Goal: Transaction & Acquisition: Purchase product/service

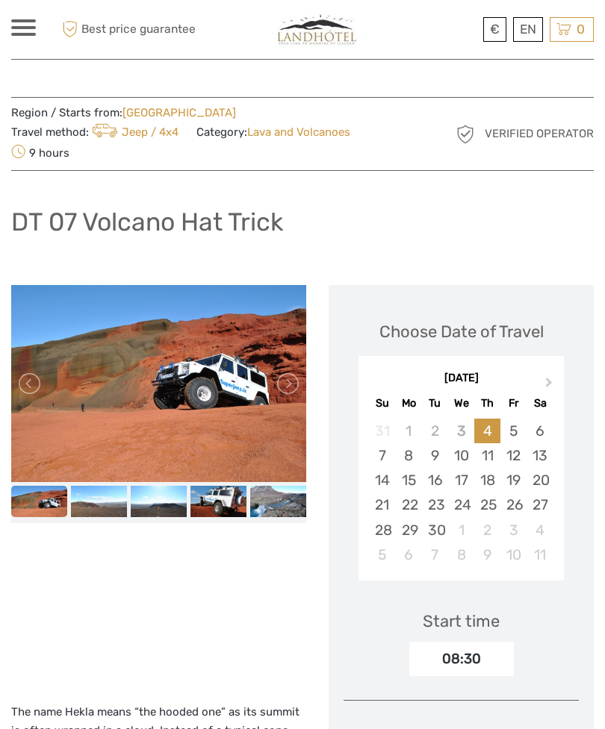
click at [0, 0] on link "Deutsch" at bounding box center [0, 0] width 0 height 0
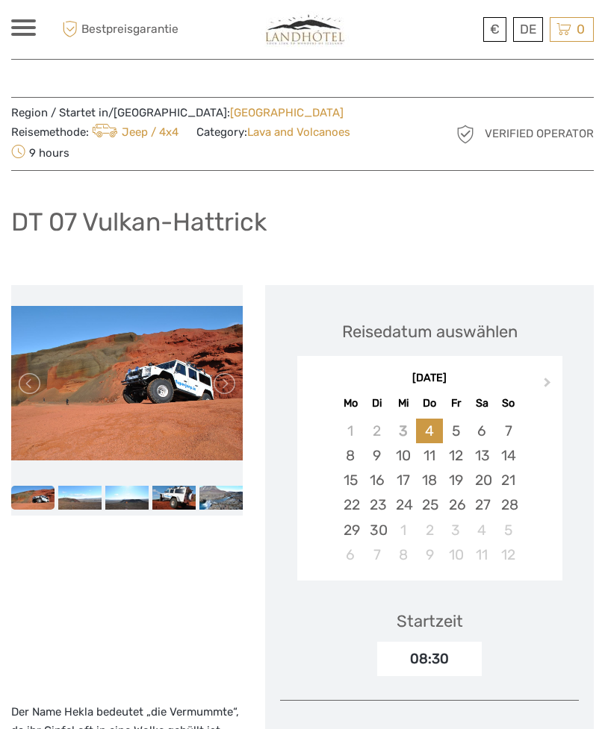
click at [141, 486] on img at bounding box center [126, 498] width 43 height 25
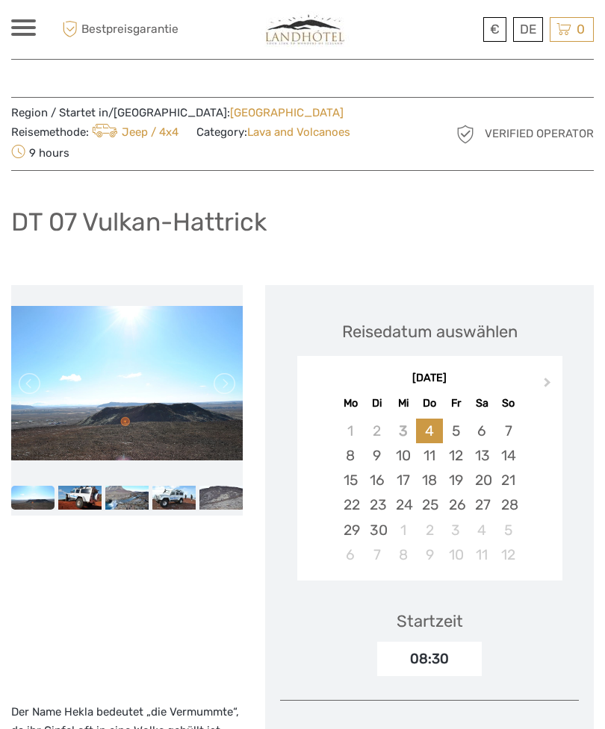
click at [97, 486] on img at bounding box center [79, 498] width 43 height 25
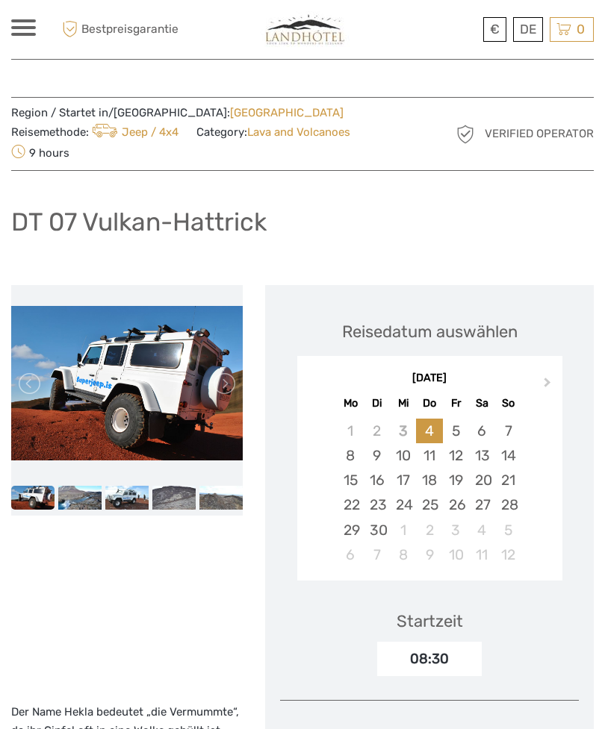
click at [87, 486] on img at bounding box center [79, 498] width 43 height 25
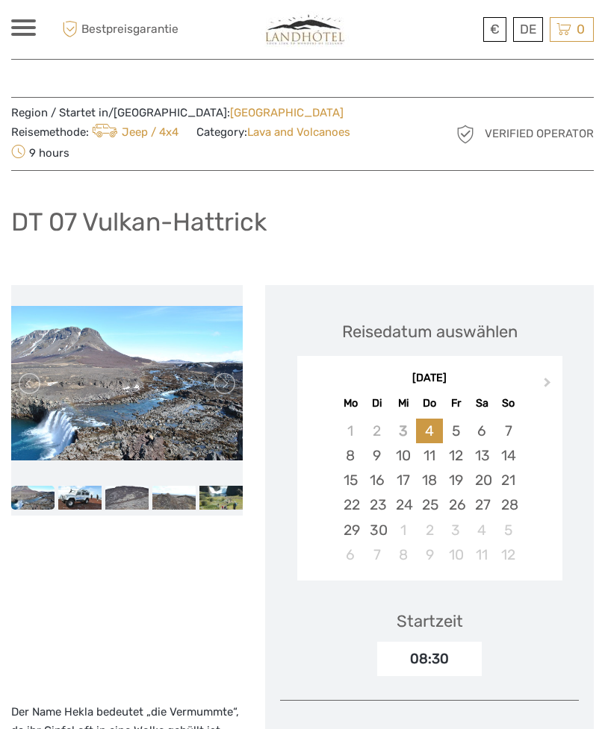
click at [116, 486] on img at bounding box center [126, 498] width 43 height 25
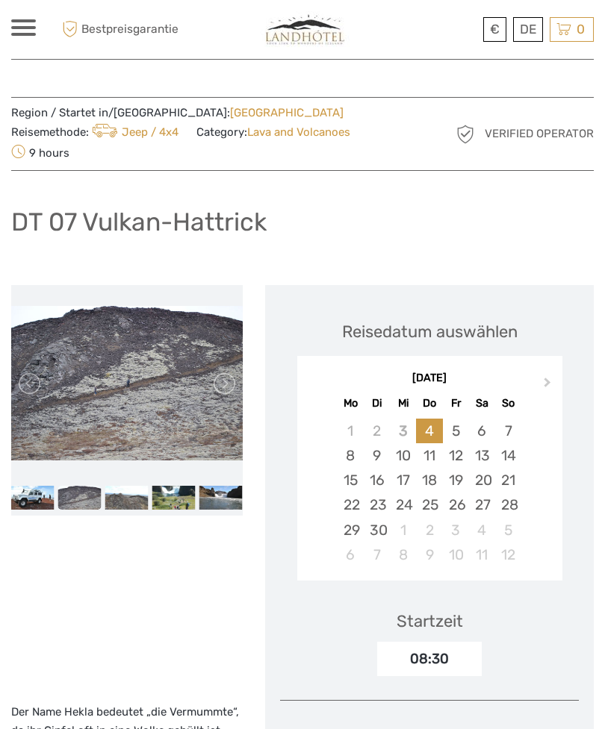
click at [140, 486] on img at bounding box center [126, 498] width 43 height 25
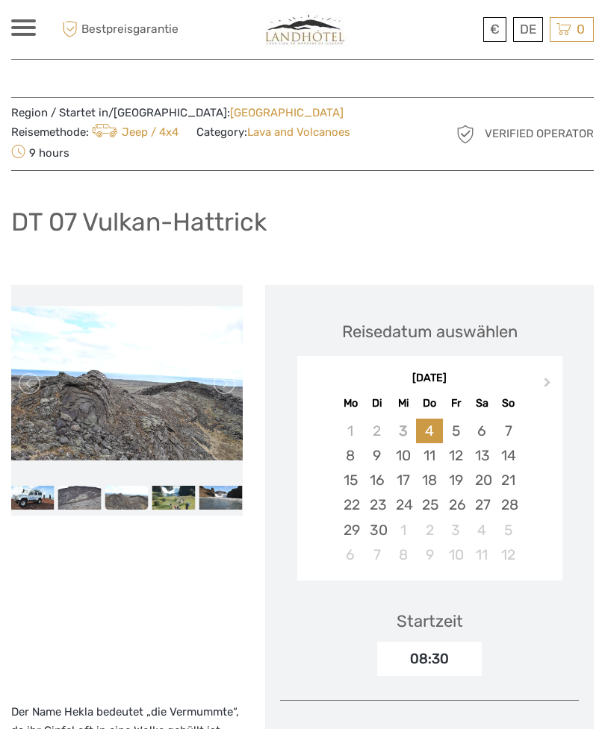
click at [175, 486] on img at bounding box center [173, 498] width 43 height 25
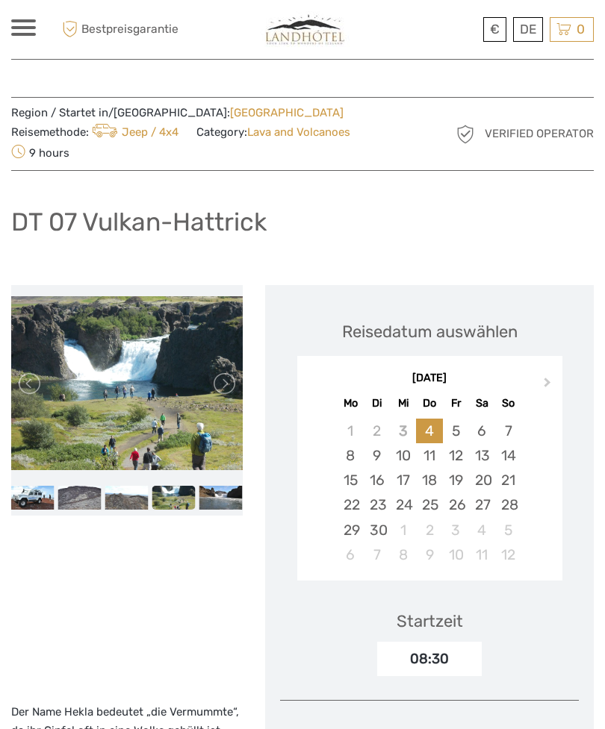
click at [222, 486] on img at bounding box center [220, 498] width 43 height 25
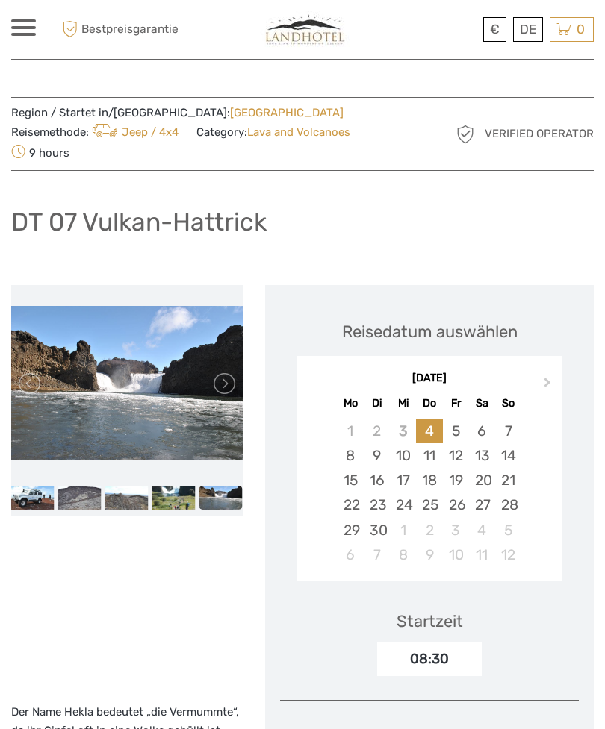
click at [222, 372] on link at bounding box center [223, 384] width 24 height 24
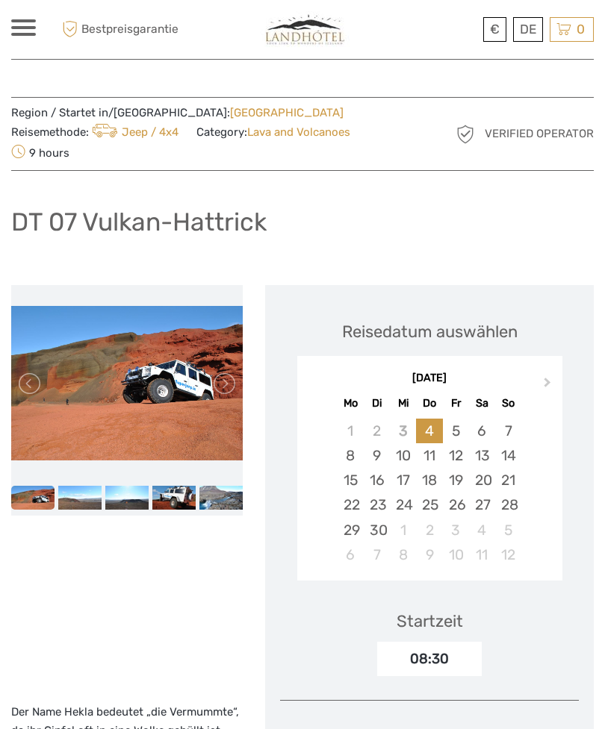
click at [226, 372] on link at bounding box center [223, 384] width 24 height 24
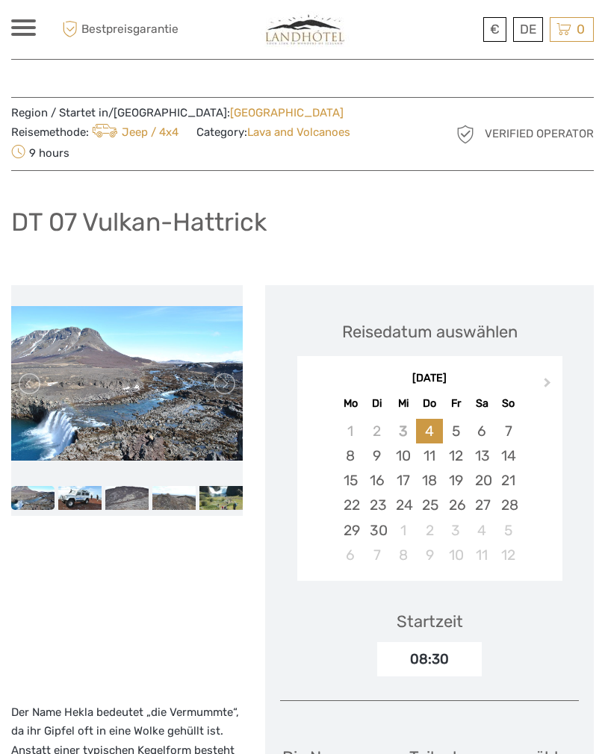
click at [178, 125] on link "Jeep / 4x4" at bounding box center [134, 131] width 90 height 13
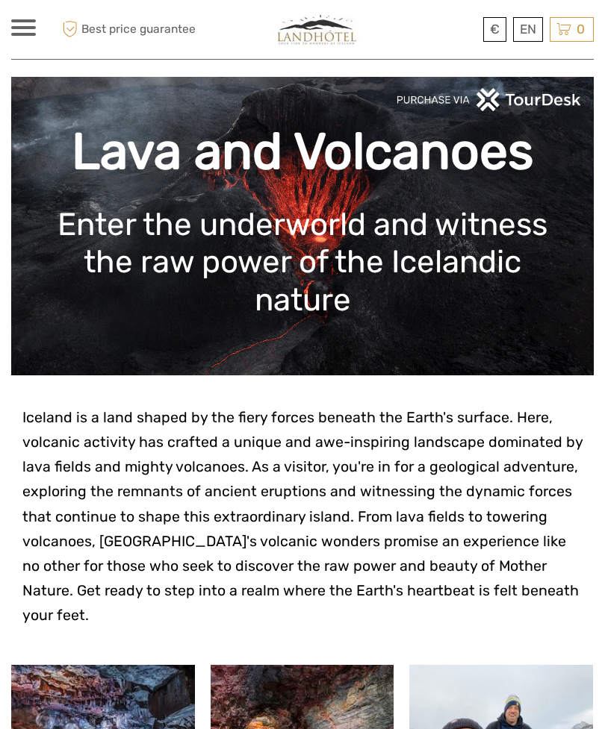
click at [523, 22] on div "EN English Español Deutsch" at bounding box center [528, 29] width 30 height 25
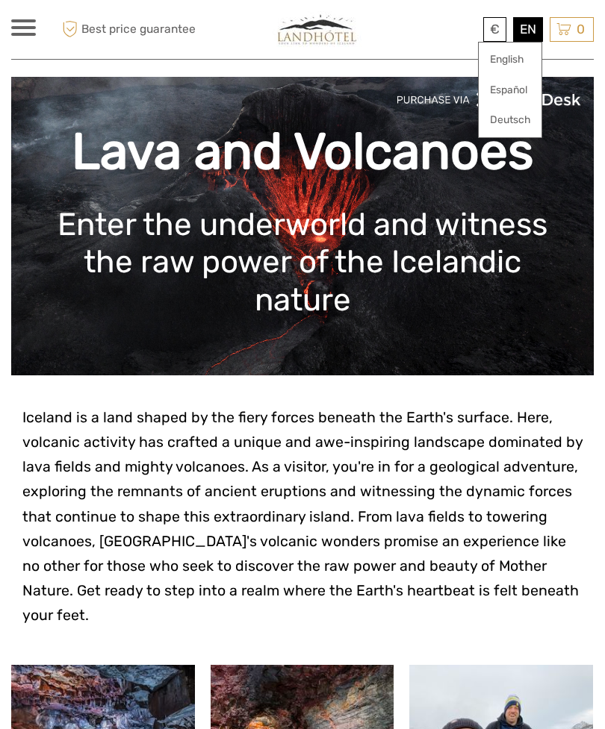
click at [518, 122] on link "Deutsch" at bounding box center [510, 120] width 63 height 27
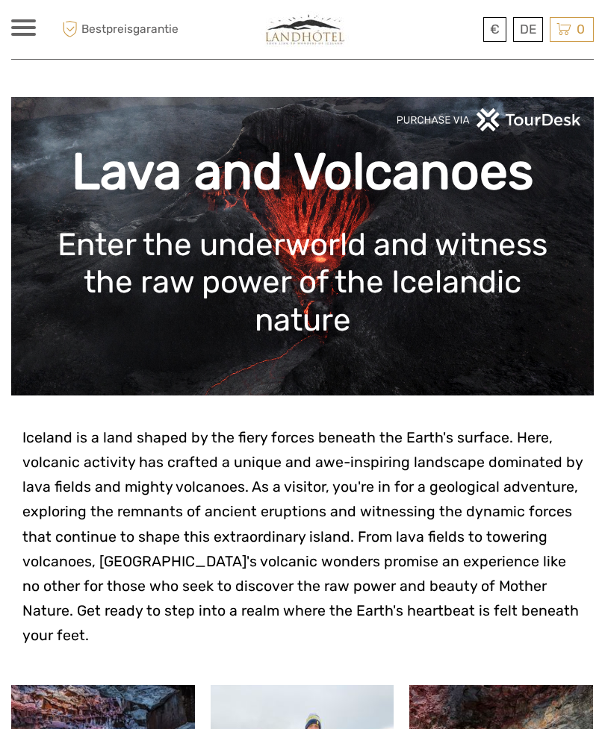
click at [0, 0] on link "Deutsch" at bounding box center [0, 0] width 0 height 0
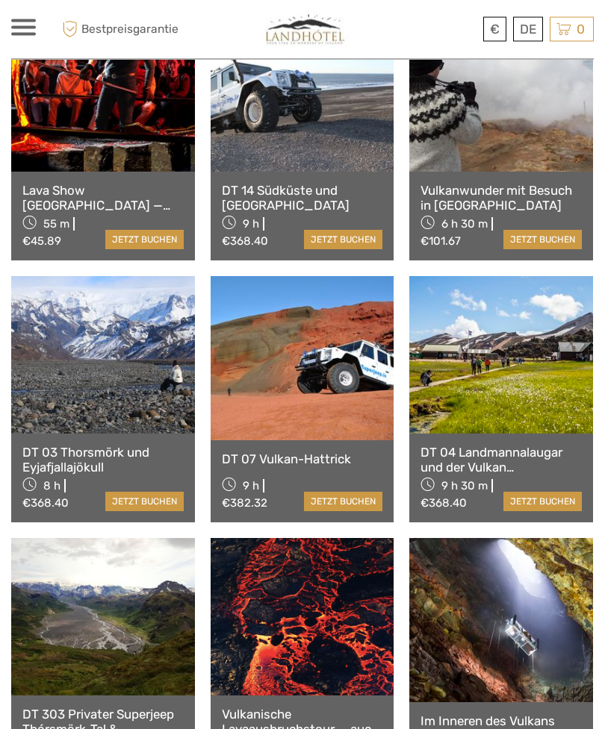
scroll to position [934, 0]
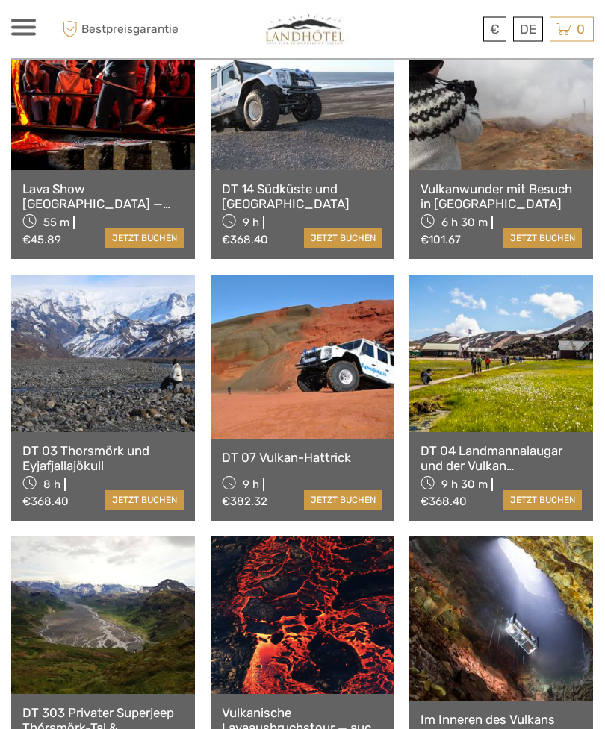
click at [328, 591] on link at bounding box center [303, 616] width 184 height 157
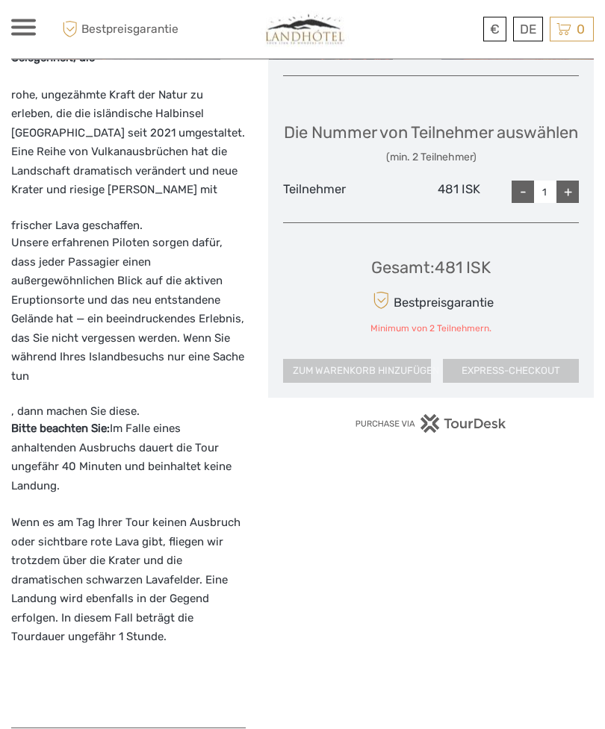
scroll to position [723, 0]
click at [573, 201] on div "+" at bounding box center [567, 192] width 22 height 22
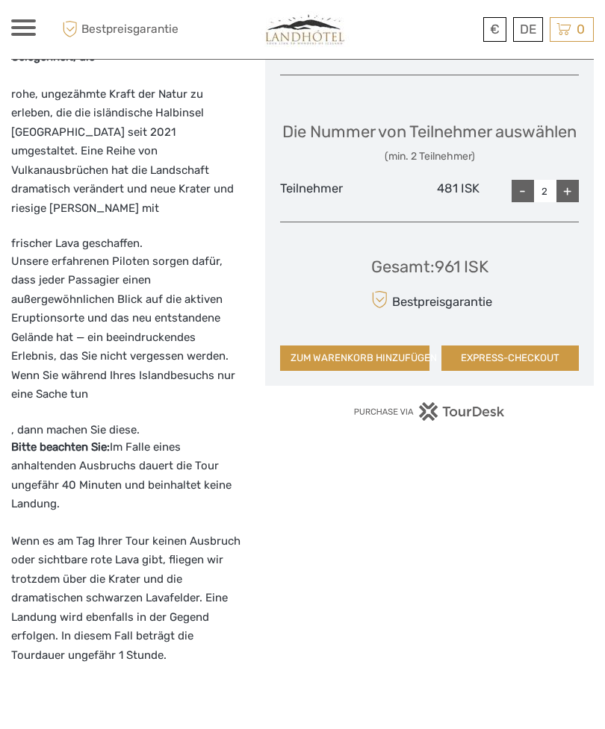
click at [570, 202] on div "+" at bounding box center [567, 191] width 22 height 22
type input "3"
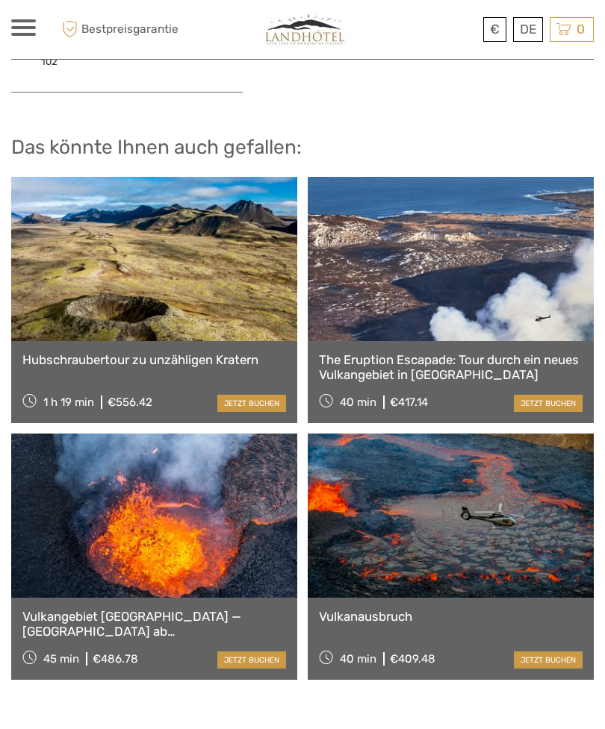
scroll to position [1909, 0]
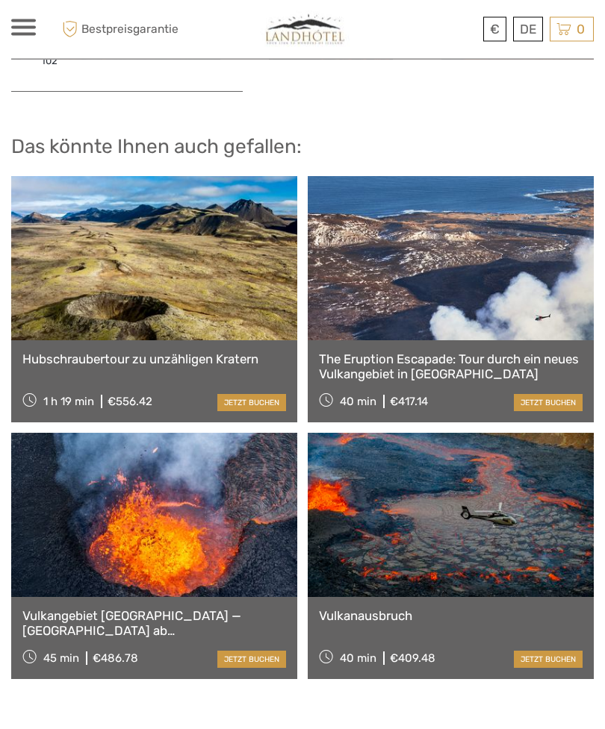
click at [201, 511] on link at bounding box center [154, 516] width 286 height 164
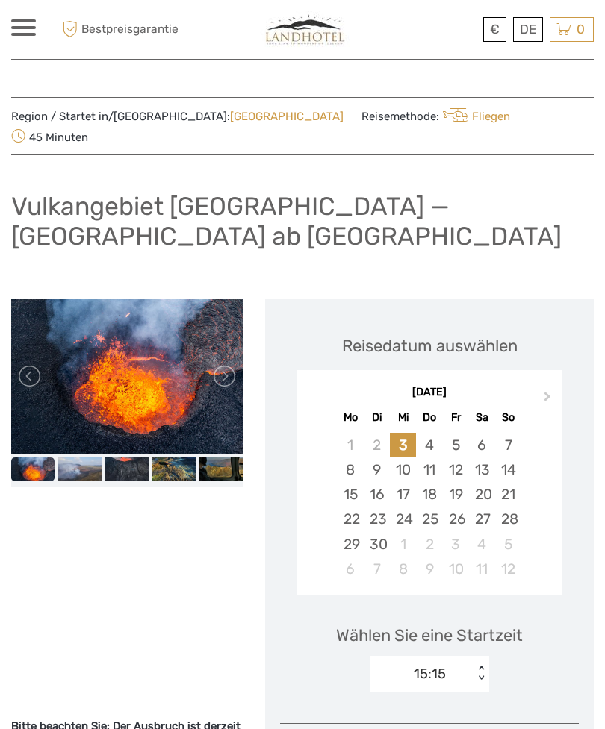
click at [430, 433] on div "4" at bounding box center [429, 445] width 26 height 25
click at [225, 364] on link at bounding box center [223, 376] width 24 height 24
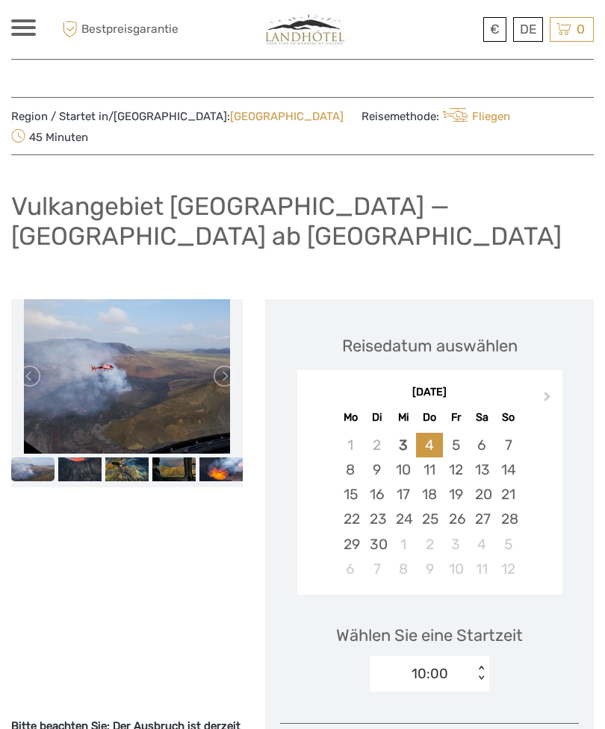
click at [231, 364] on link at bounding box center [223, 376] width 24 height 24
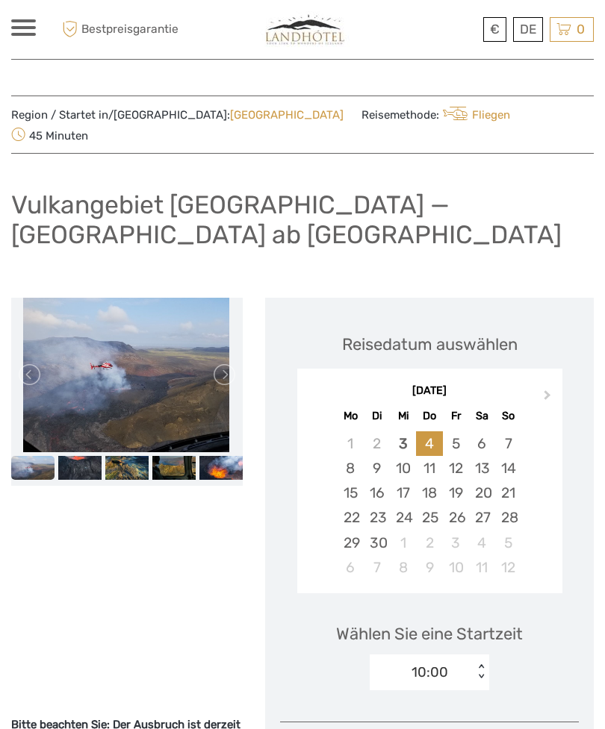
scroll to position [2, 0]
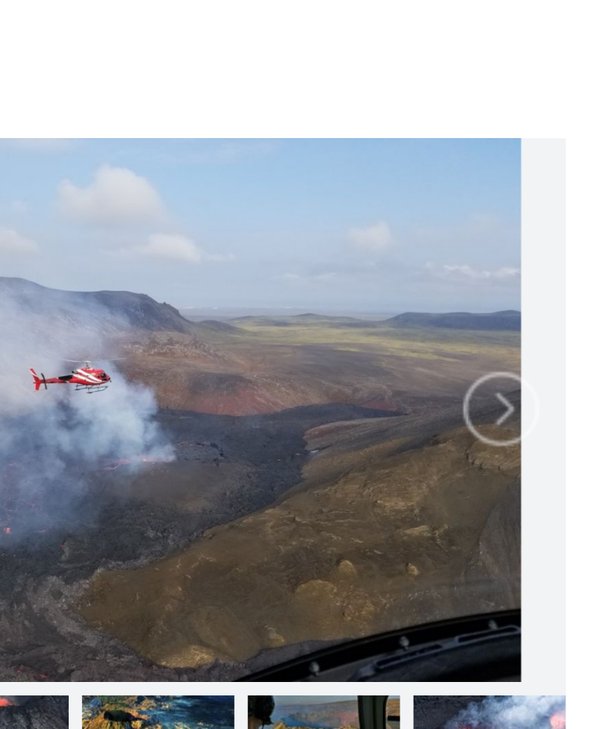
click at [211, 362] on link at bounding box center [223, 374] width 24 height 24
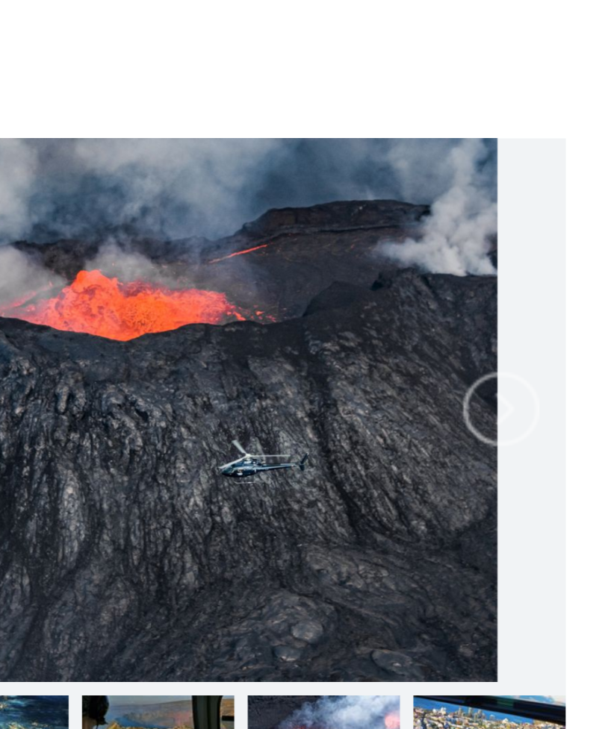
click at [211, 362] on link at bounding box center [223, 374] width 24 height 24
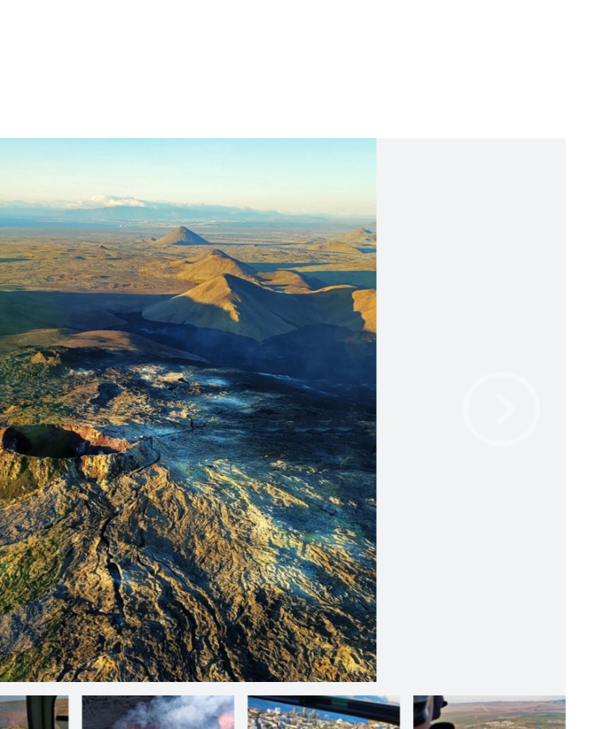
click at [211, 362] on link at bounding box center [223, 374] width 24 height 24
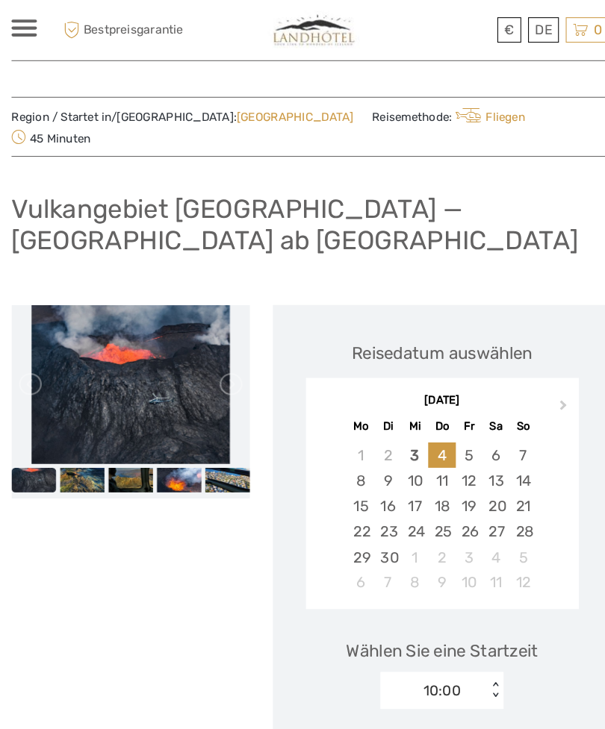
click at [232, 362] on link at bounding box center [223, 374] width 24 height 24
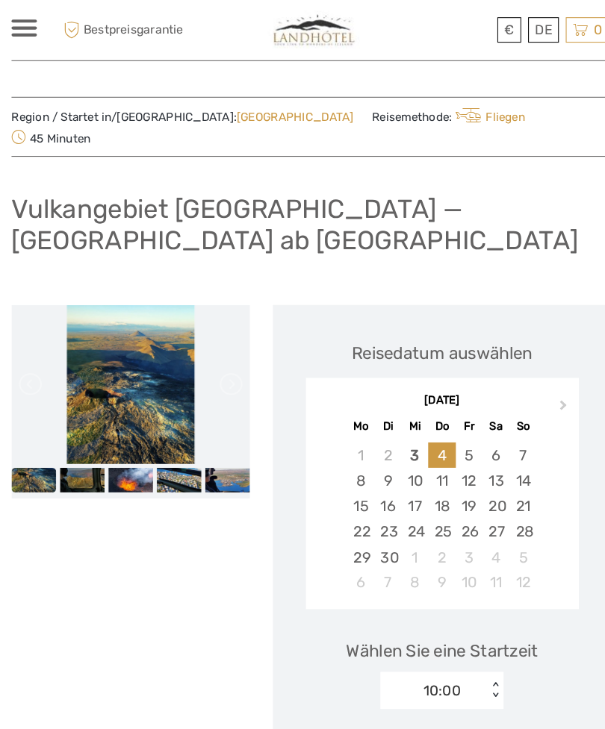
click at [224, 362] on link at bounding box center [223, 374] width 24 height 24
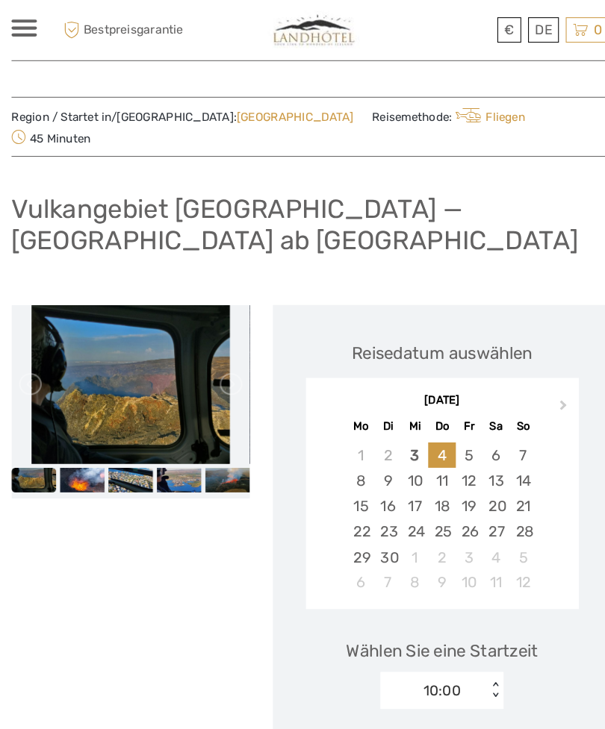
click at [216, 362] on link at bounding box center [223, 374] width 24 height 24
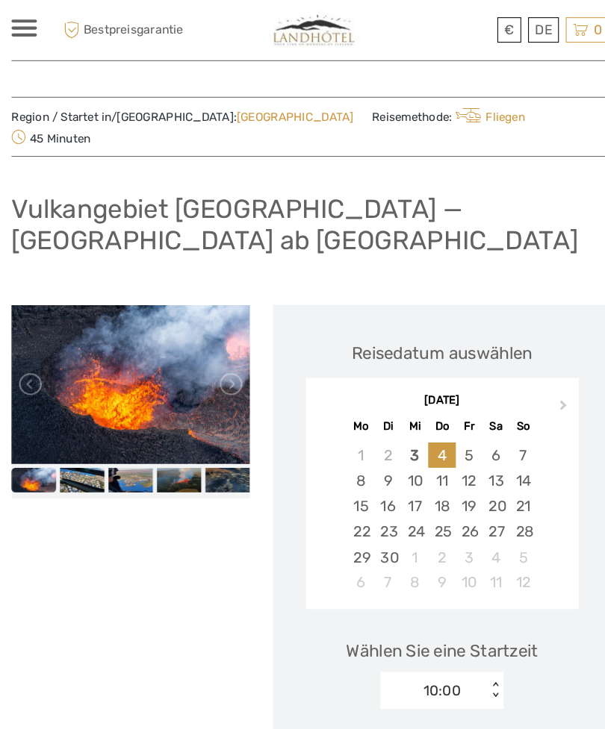
click at [230, 362] on link at bounding box center [223, 374] width 24 height 24
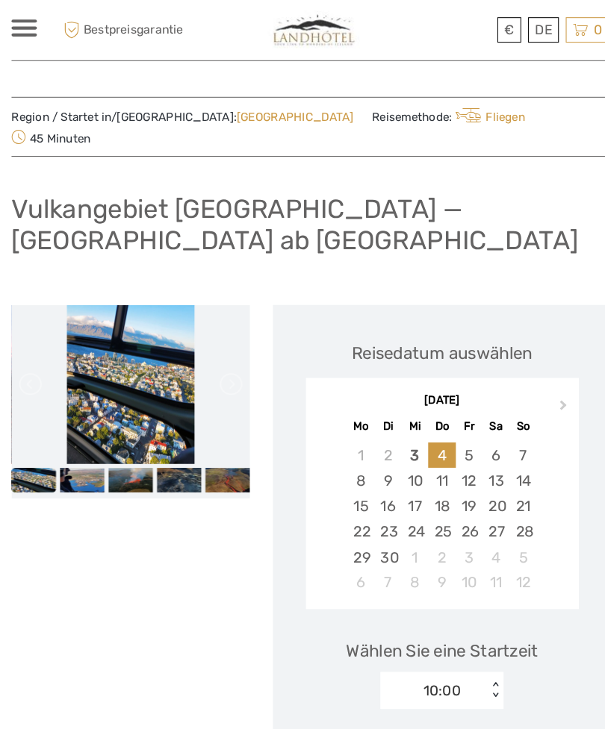
click at [439, 110] on link "Fliegen" at bounding box center [474, 114] width 71 height 13
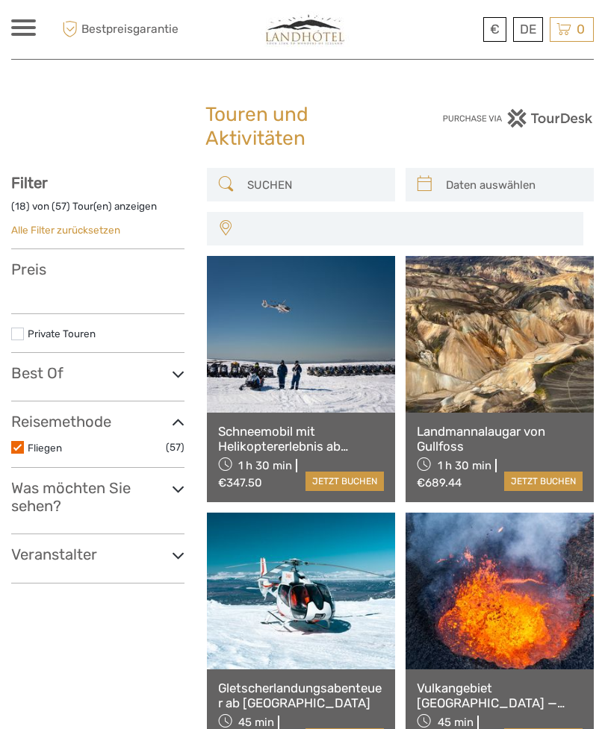
select select
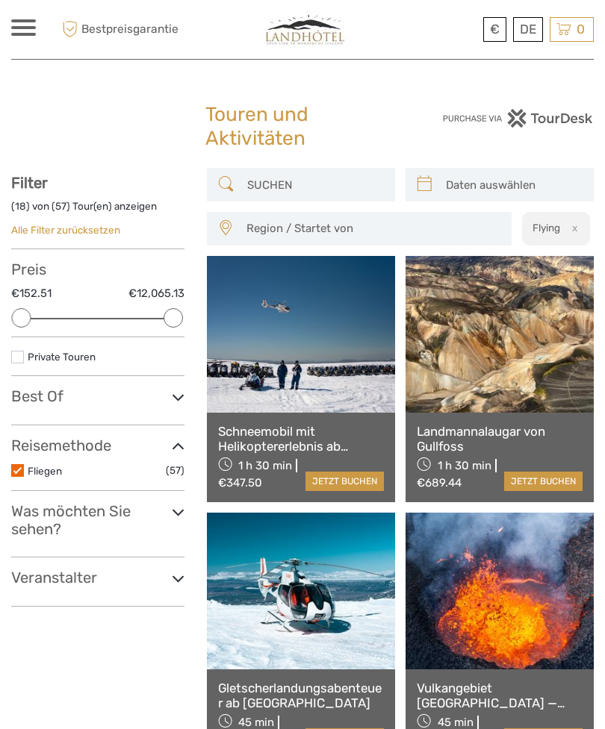
click at [172, 449] on icon at bounding box center [178, 447] width 13 height 20
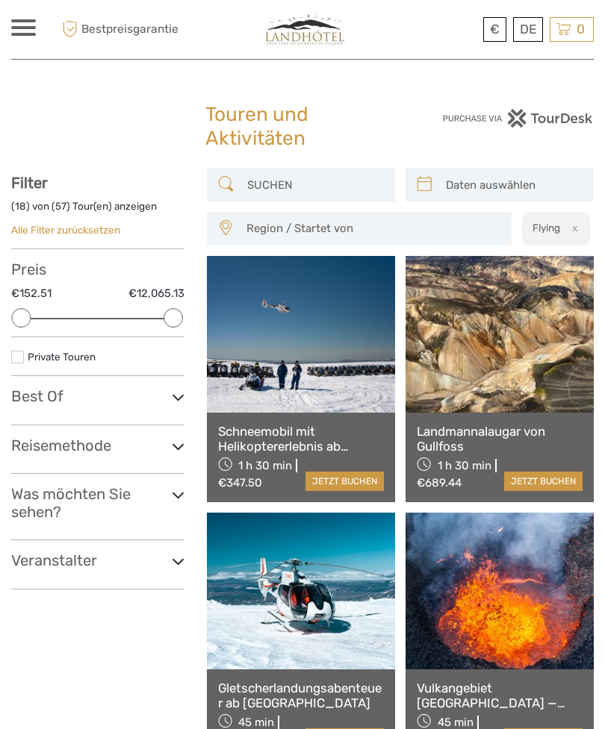
click at [138, 448] on h3 "Reisemethode" at bounding box center [97, 446] width 173 height 18
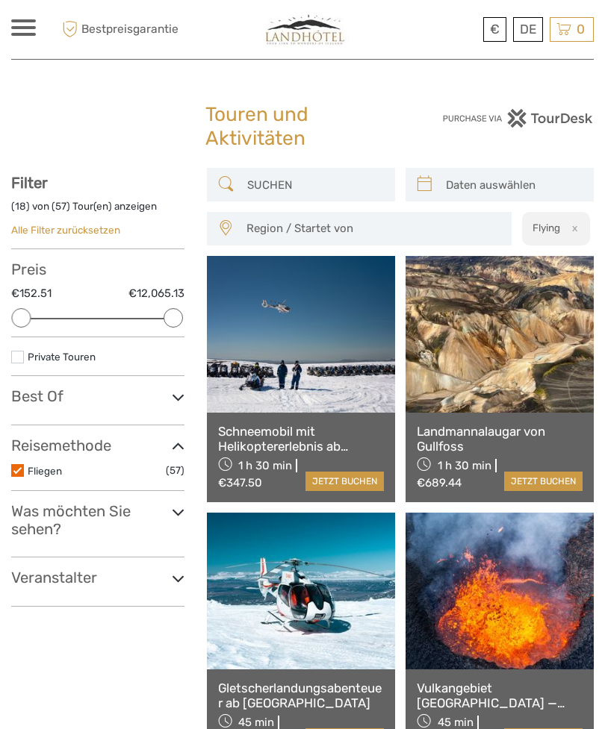
click at [181, 464] on span "(57)" at bounding box center [175, 470] width 19 height 17
click at [22, 470] on label at bounding box center [17, 470] width 13 height 13
click at [0, 0] on input "checkbox" at bounding box center [0, 0] width 0 height 0
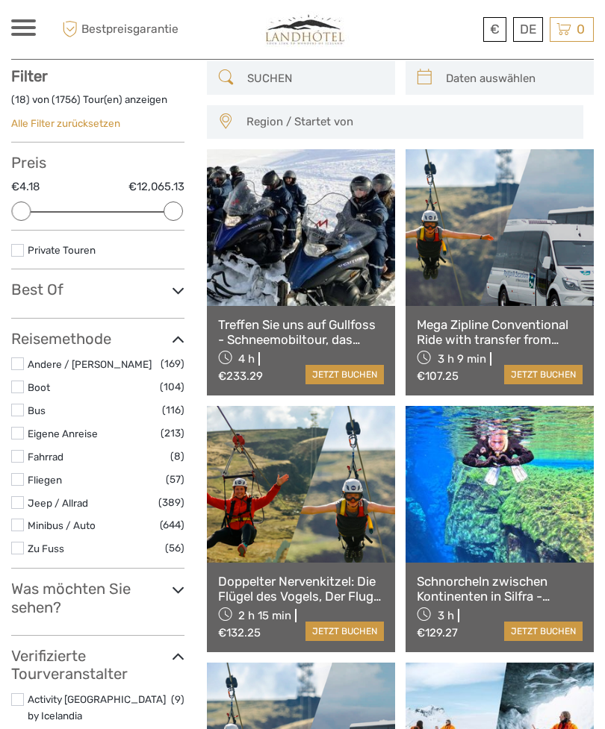
scroll to position [108, 0]
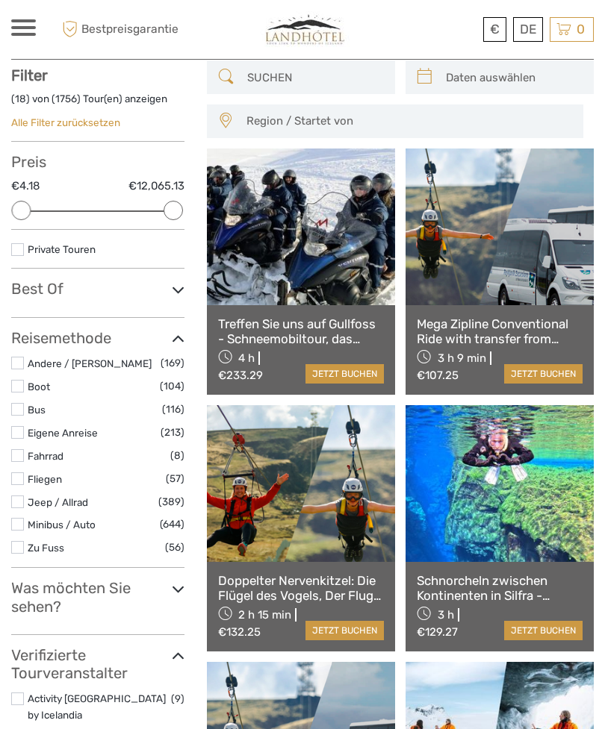
click at [22, 496] on label at bounding box center [17, 502] width 13 height 13
click at [0, 0] on input "checkbox" at bounding box center [0, 0] width 0 height 0
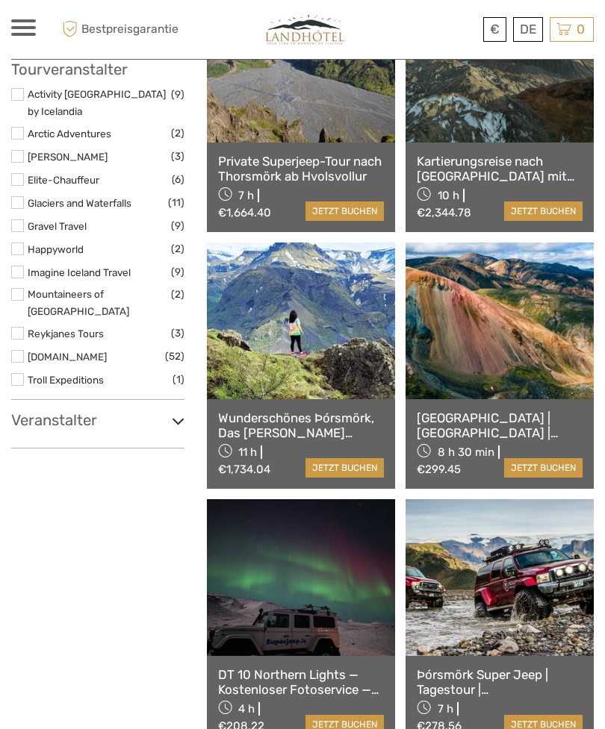
click at [23, 327] on label at bounding box center [17, 333] width 13 height 13
click at [0, 0] on input "checkbox" at bounding box center [0, 0] width 0 height 0
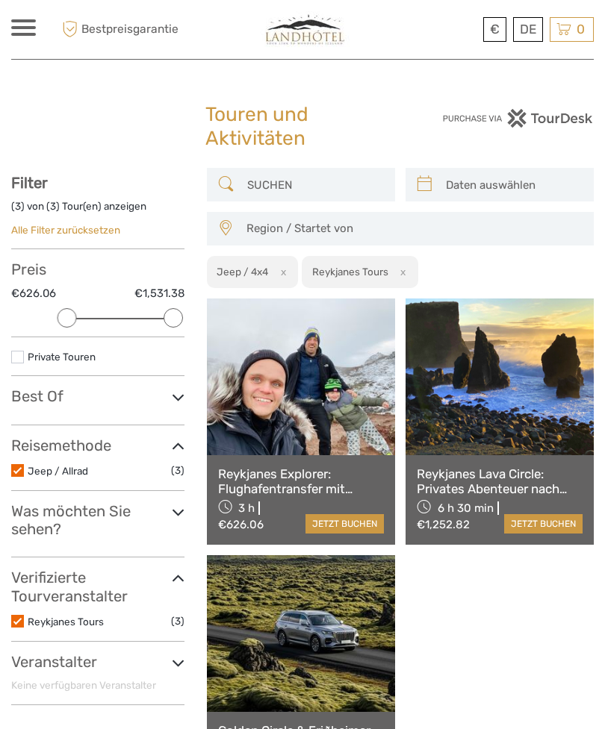
click at [106, 474] on label "Jeep / Allrad" at bounding box center [99, 471] width 143 height 17
click at [0, 0] on input "checkbox" at bounding box center [0, 0] width 0 height 0
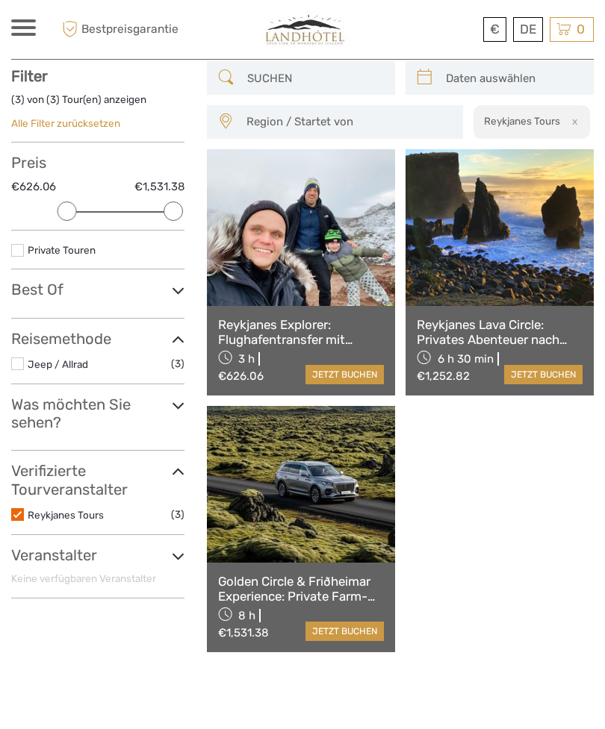
scroll to position [108, 0]
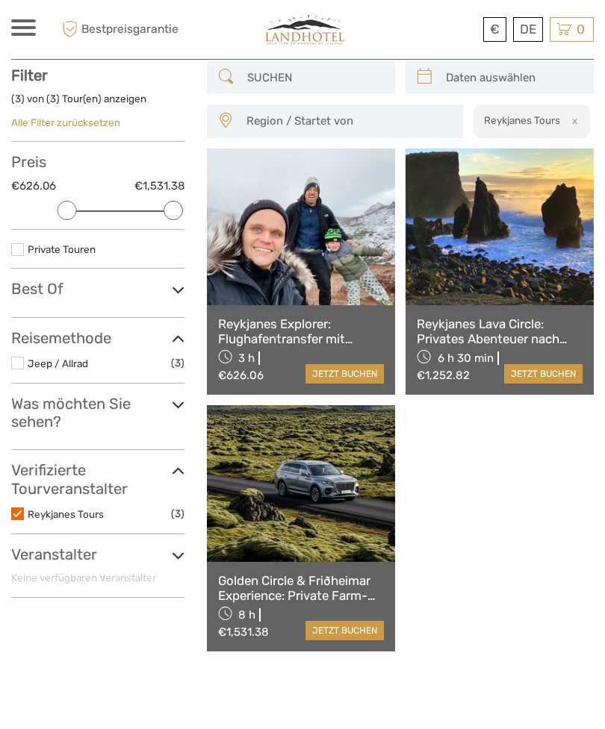
click at [23, 510] on label at bounding box center [17, 514] width 13 height 13
click at [0, 0] on input "checkbox" at bounding box center [0, 0] width 0 height 0
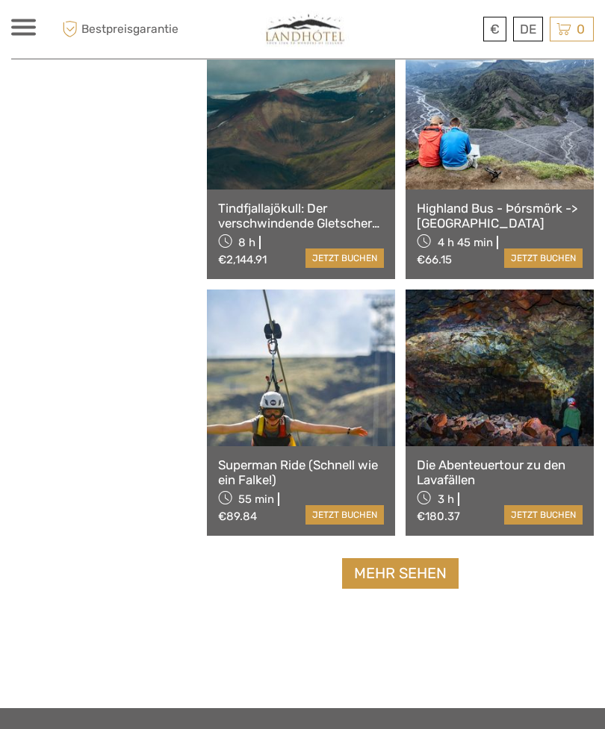
scroll to position [2021, 0]
click at [437, 562] on link "Mehr sehen" at bounding box center [400, 573] width 116 height 31
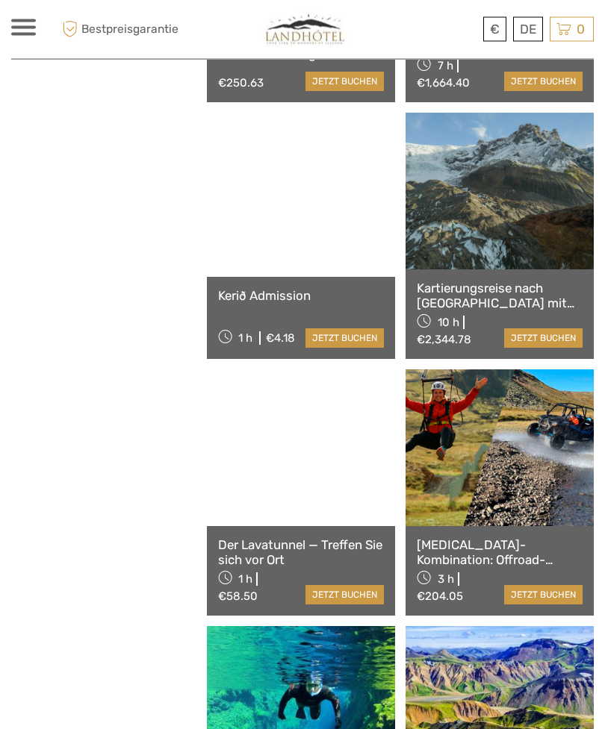
scroll to position [2968, 0]
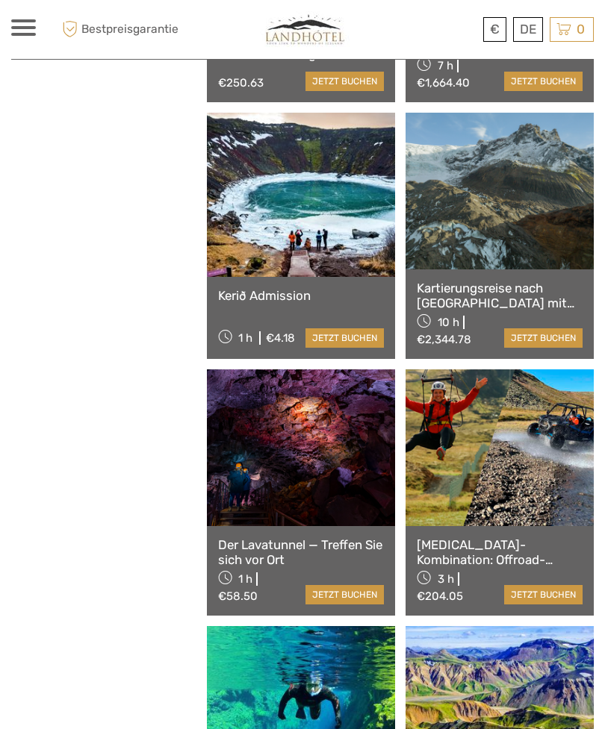
click at [324, 471] on link at bounding box center [301, 448] width 188 height 157
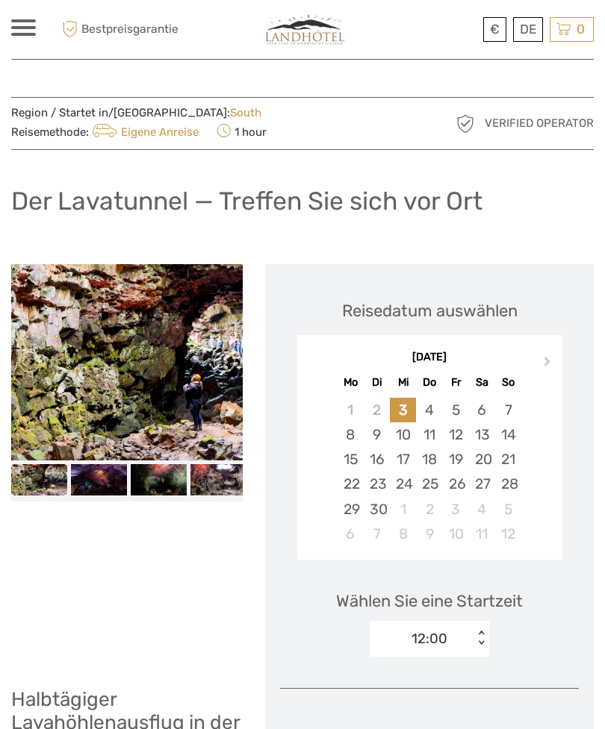
click at [435, 405] on div "4" at bounding box center [429, 410] width 26 height 25
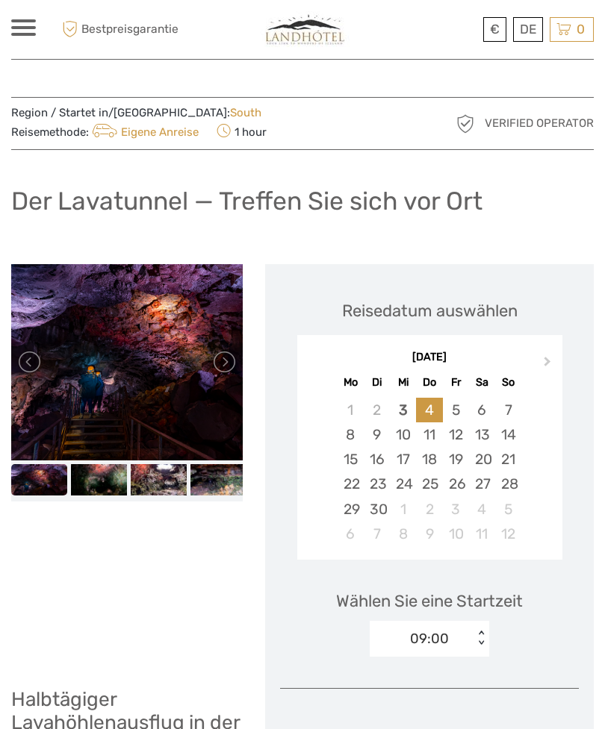
click at [221, 361] on link at bounding box center [223, 362] width 24 height 24
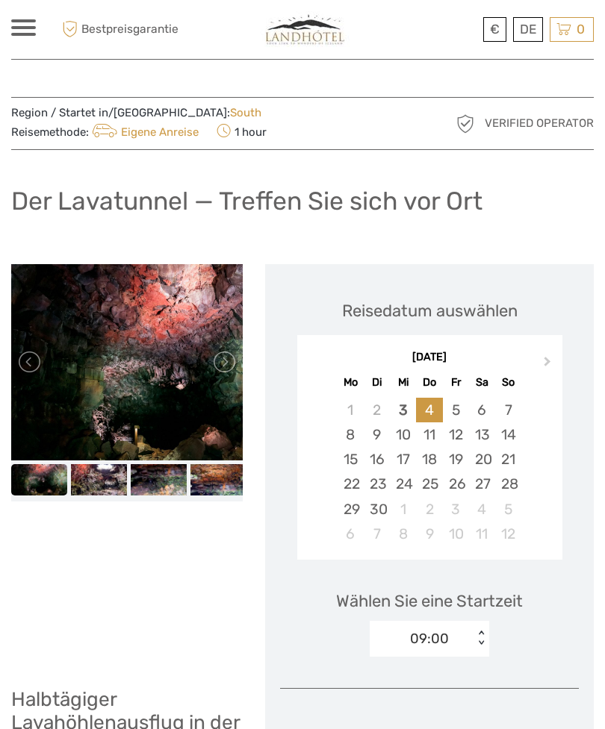
click at [235, 361] on link at bounding box center [223, 362] width 24 height 24
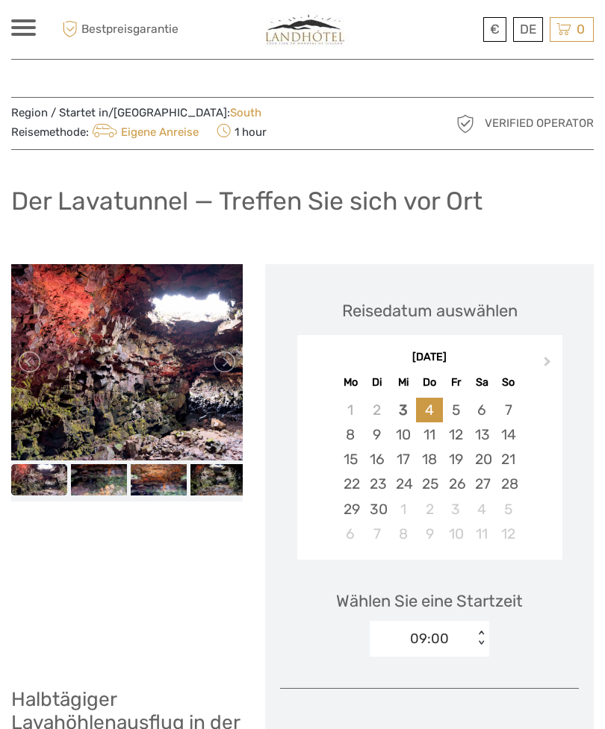
click at [234, 361] on link at bounding box center [223, 362] width 24 height 24
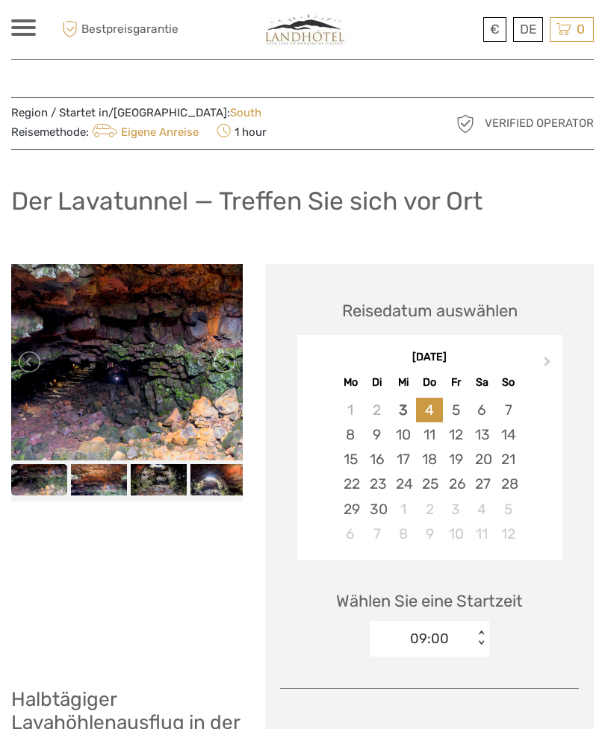
click at [227, 372] on link at bounding box center [223, 362] width 24 height 24
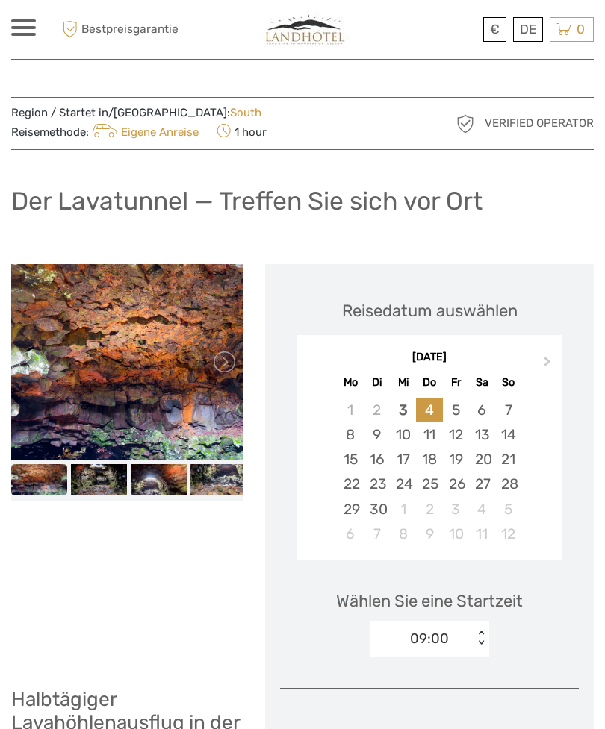
click at [231, 366] on link at bounding box center [223, 362] width 24 height 24
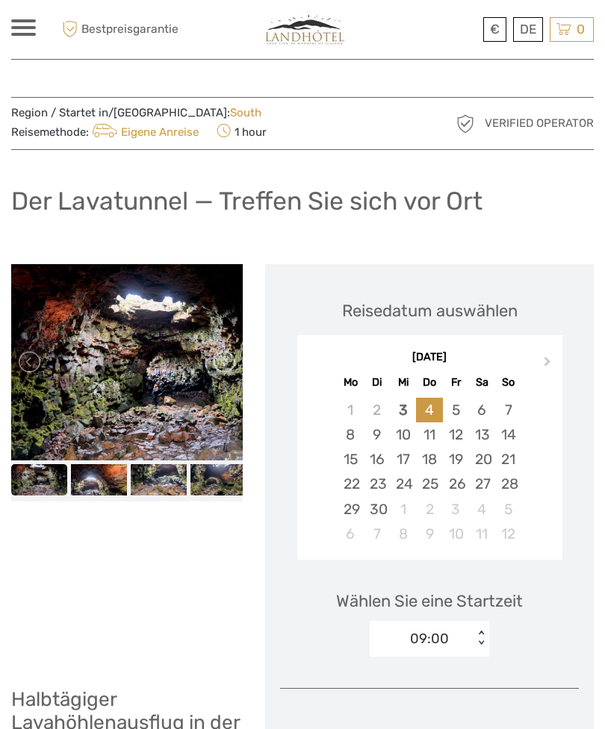
click at [234, 365] on link at bounding box center [223, 362] width 24 height 24
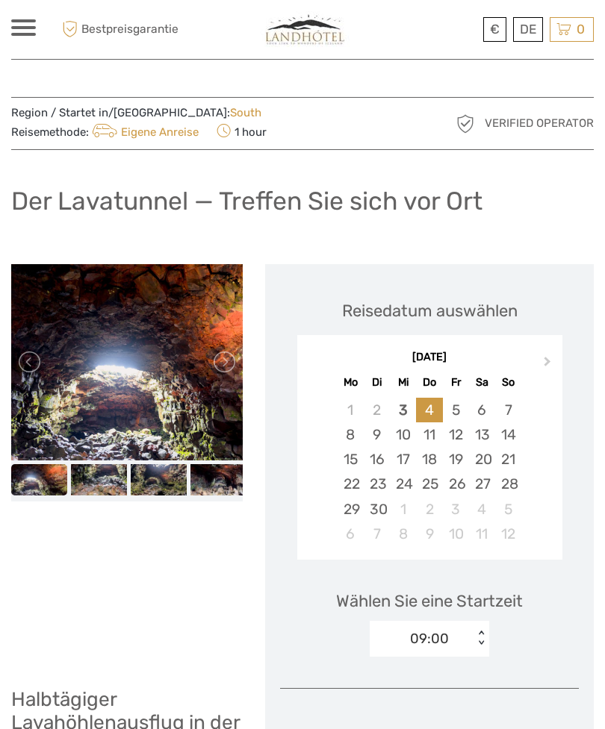
click at [230, 366] on link at bounding box center [223, 362] width 24 height 24
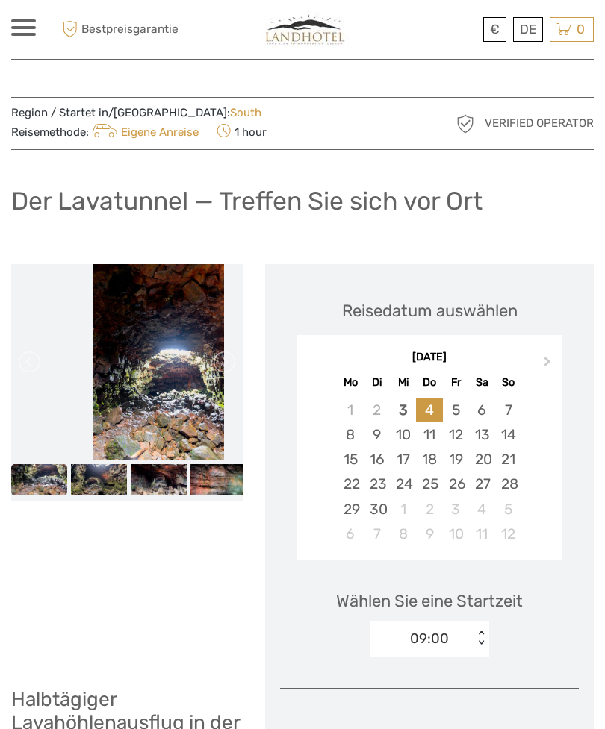
click at [232, 357] on link at bounding box center [223, 362] width 24 height 24
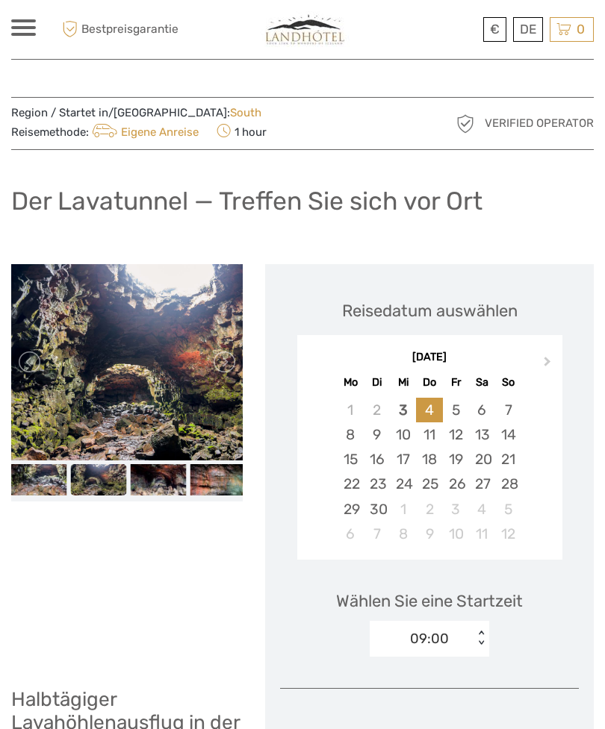
click at [228, 367] on link at bounding box center [223, 362] width 24 height 24
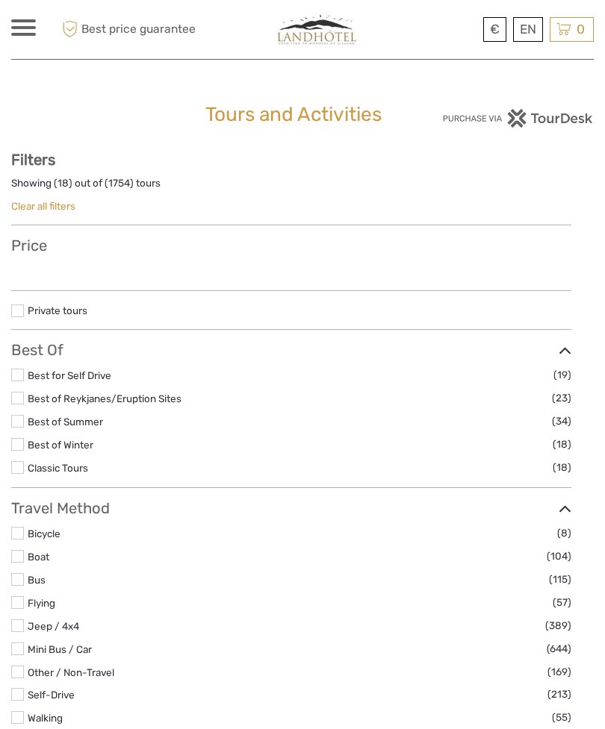
select select
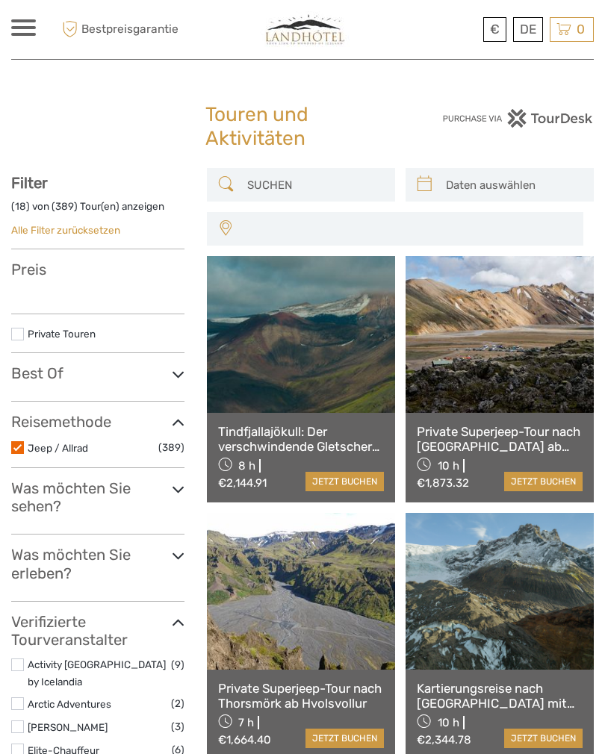
select select
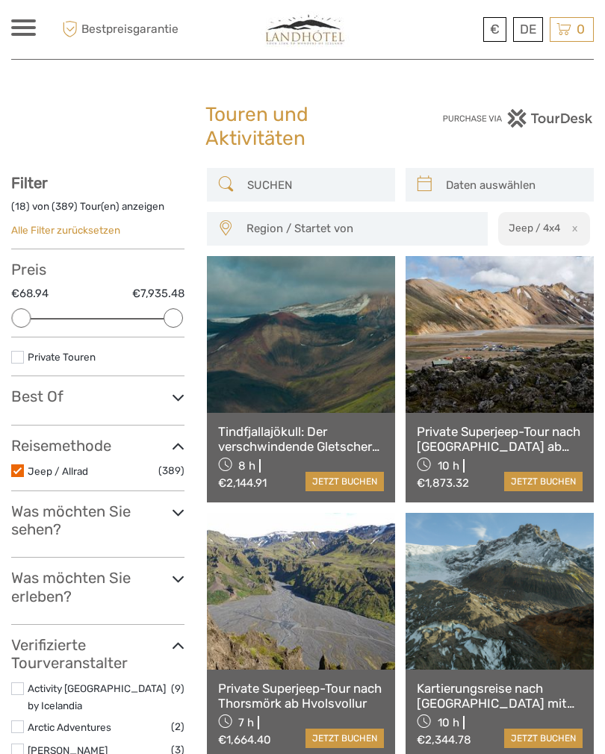
click at [143, 532] on h3 "Was möchten Sie sehen?" at bounding box center [97, 520] width 173 height 37
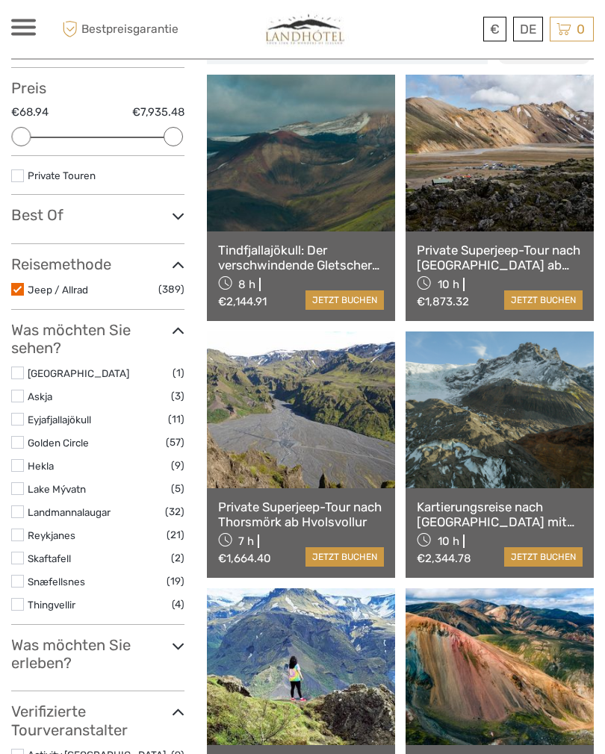
scroll to position [182, 0]
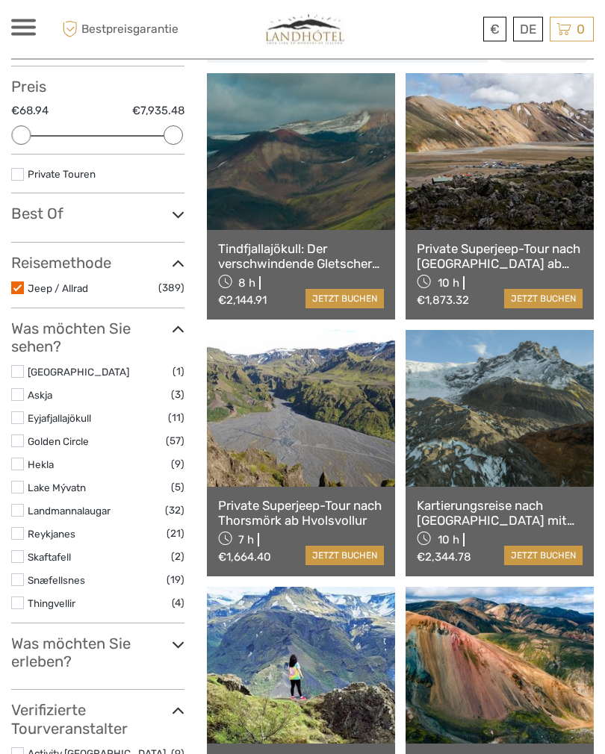
click at [28, 461] on link "Hekla" at bounding box center [41, 465] width 26 height 12
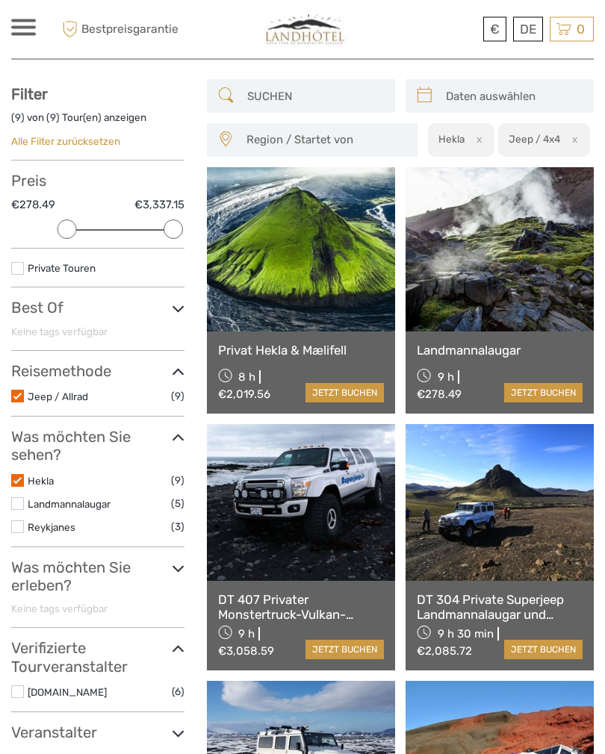
scroll to position [80, 0]
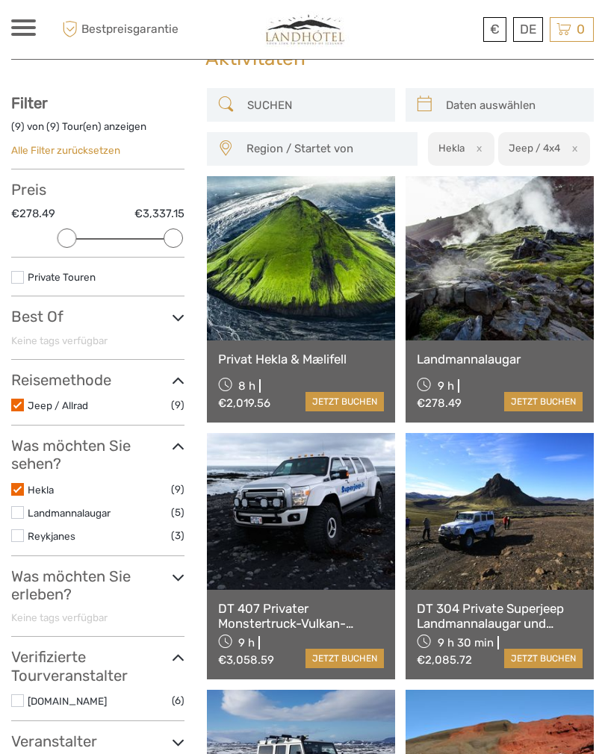
click at [504, 352] on link "Landmannalaugar" at bounding box center [500, 359] width 166 height 15
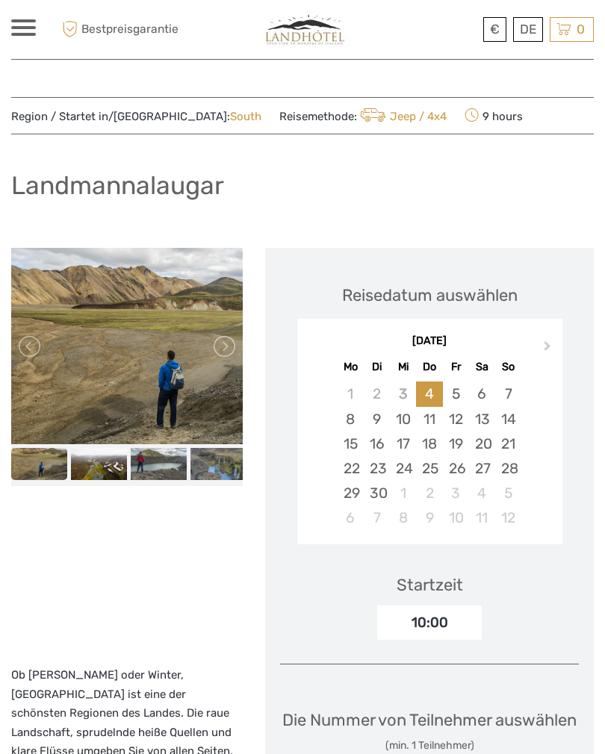
click at [228, 343] on link at bounding box center [223, 346] width 24 height 24
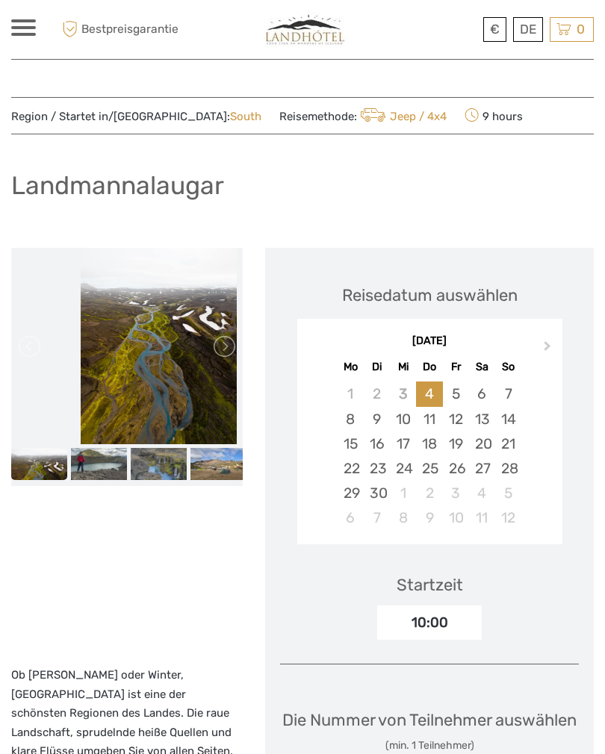
click at [234, 336] on link at bounding box center [223, 346] width 24 height 24
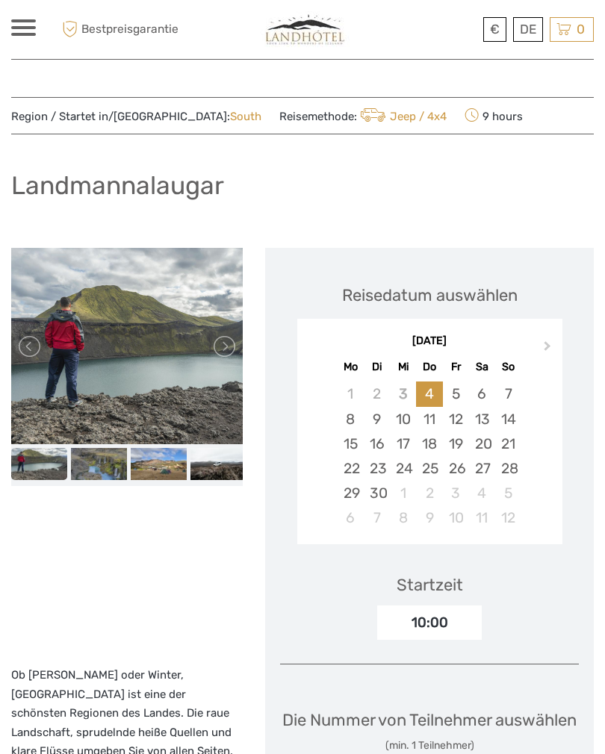
click at [226, 346] on link at bounding box center [223, 346] width 24 height 24
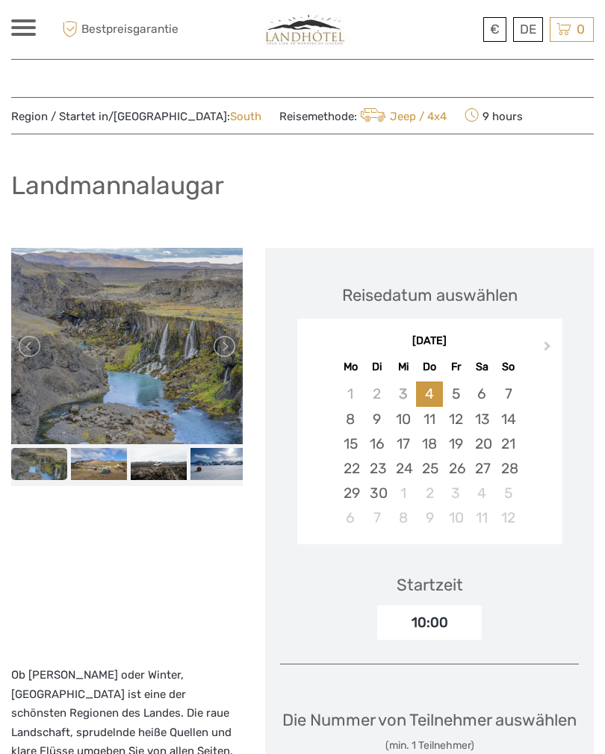
click at [229, 346] on link at bounding box center [223, 346] width 24 height 24
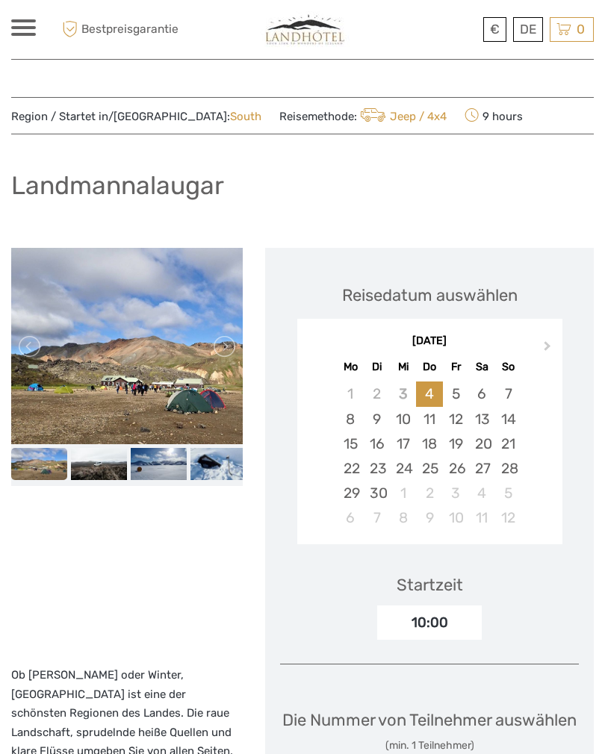
click at [232, 349] on link at bounding box center [223, 346] width 24 height 24
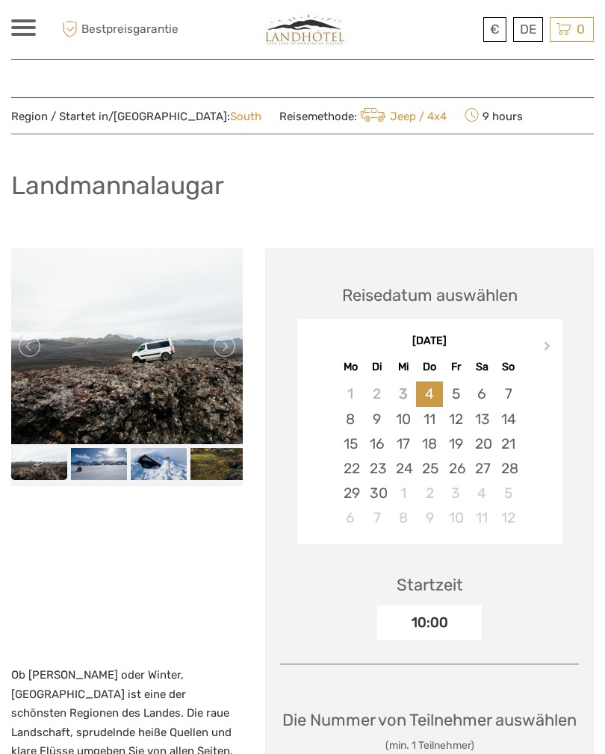
click at [229, 346] on link at bounding box center [223, 346] width 24 height 24
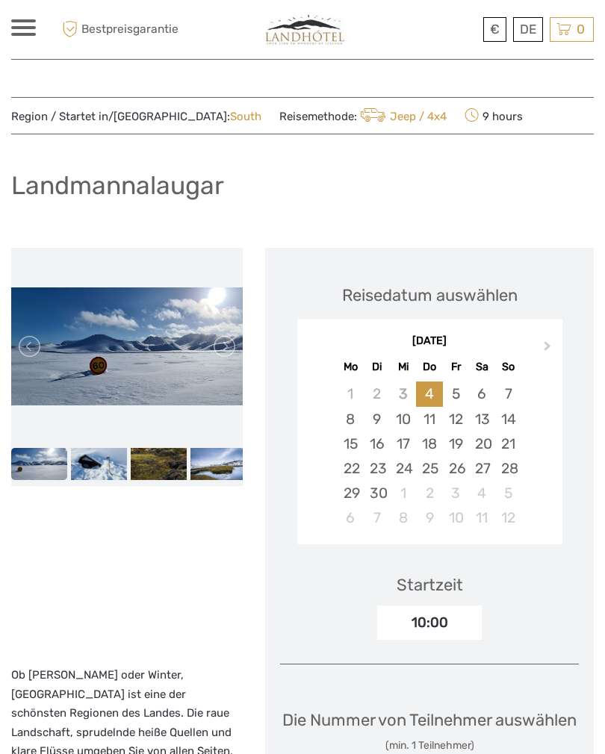
click at [234, 340] on link at bounding box center [223, 346] width 24 height 24
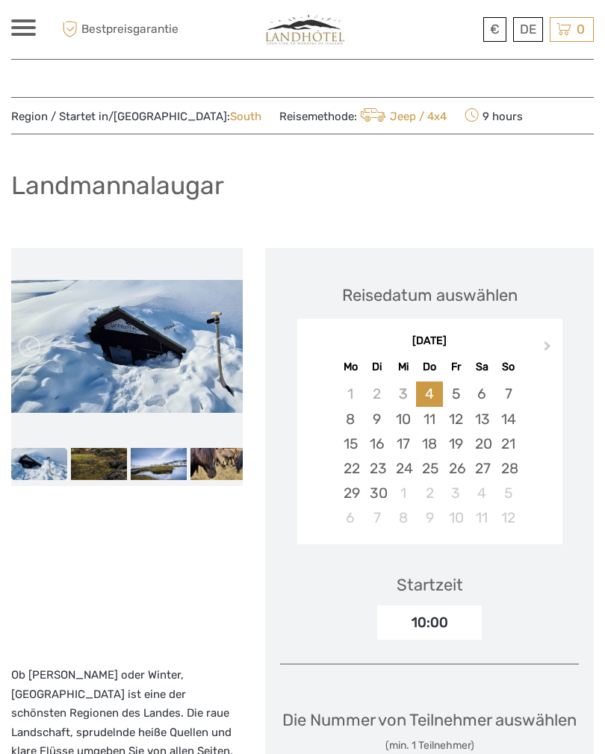
click at [233, 342] on link at bounding box center [223, 346] width 24 height 24
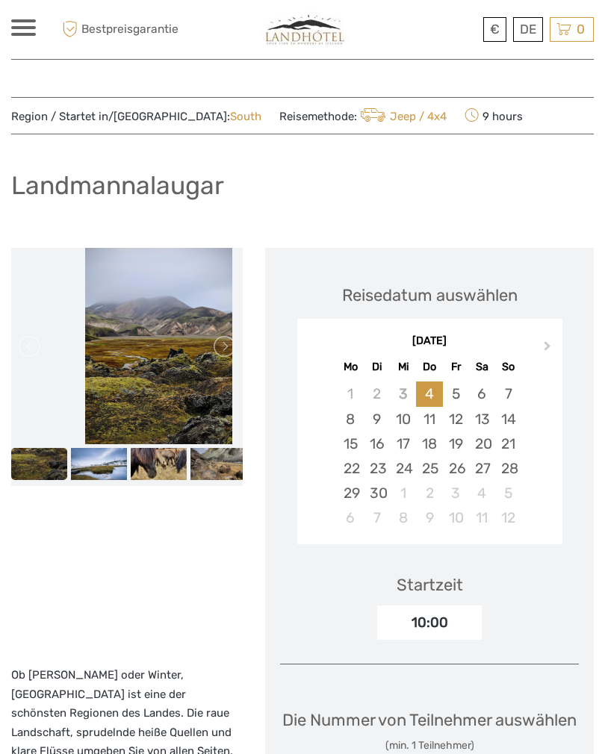
click at [234, 334] on link at bounding box center [223, 346] width 24 height 24
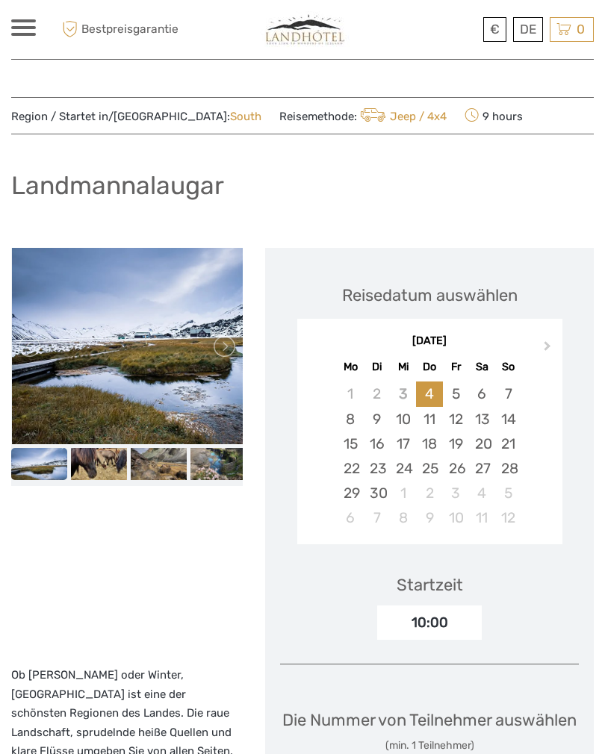
click at [219, 349] on link at bounding box center [223, 346] width 24 height 24
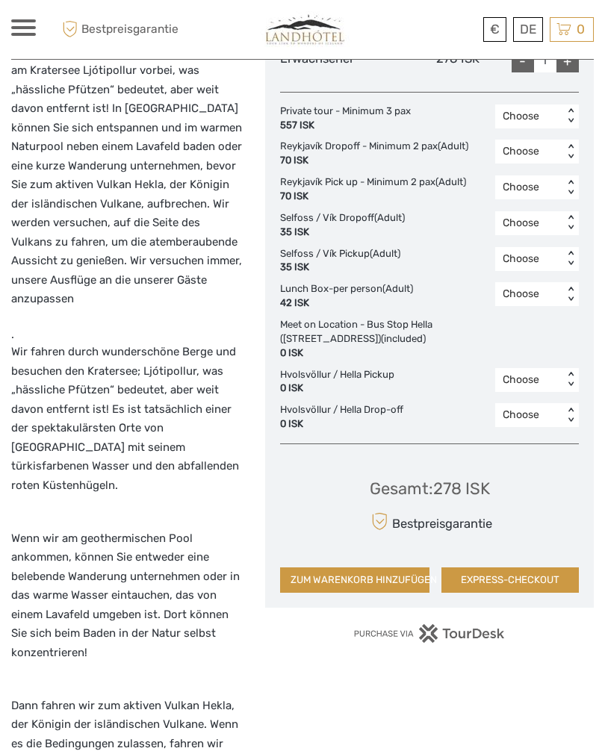
scroll to position [720, 0]
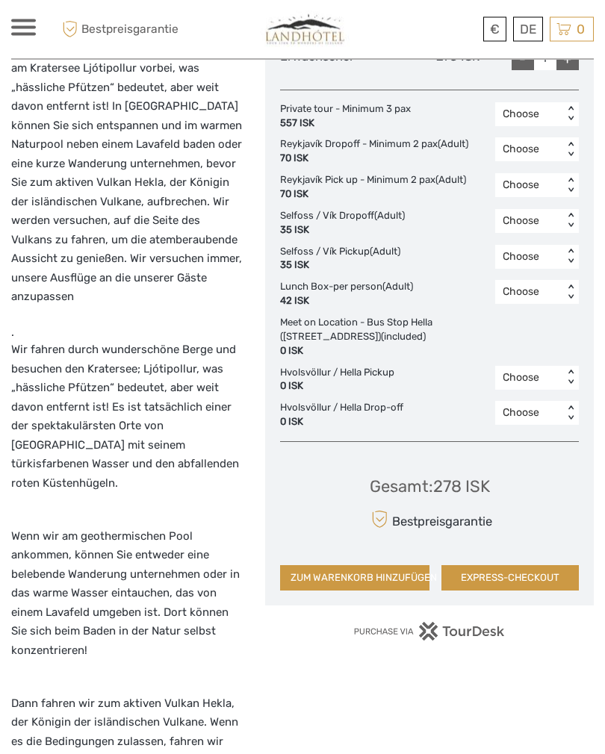
click at [402, 565] on div "Gesamt : 278 ISK Bestpreisgarantie ZUM WARENKORB HINZUFÜGEN EXPRESS-CHECKOUT" at bounding box center [429, 523] width 299 height 137
click at [358, 572] on button "ZUM WARENKORB HINZUFÜGEN" at bounding box center [354, 578] width 149 height 25
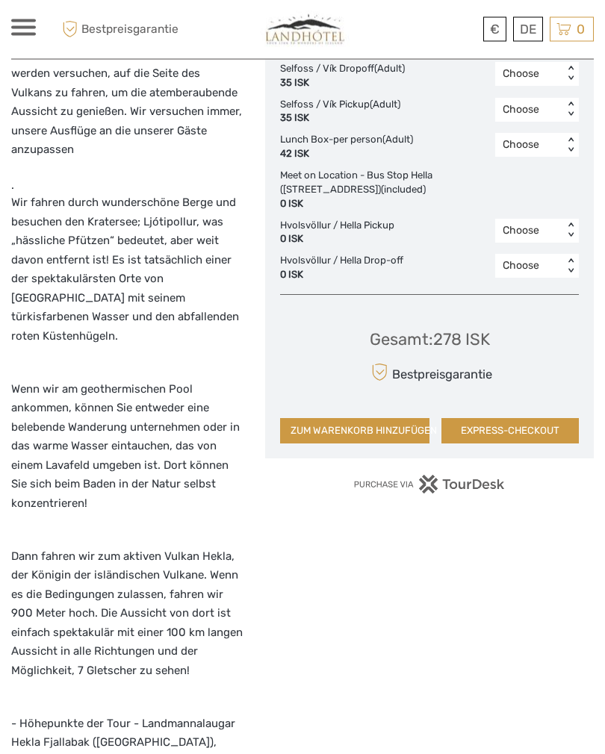
scroll to position [914, 0]
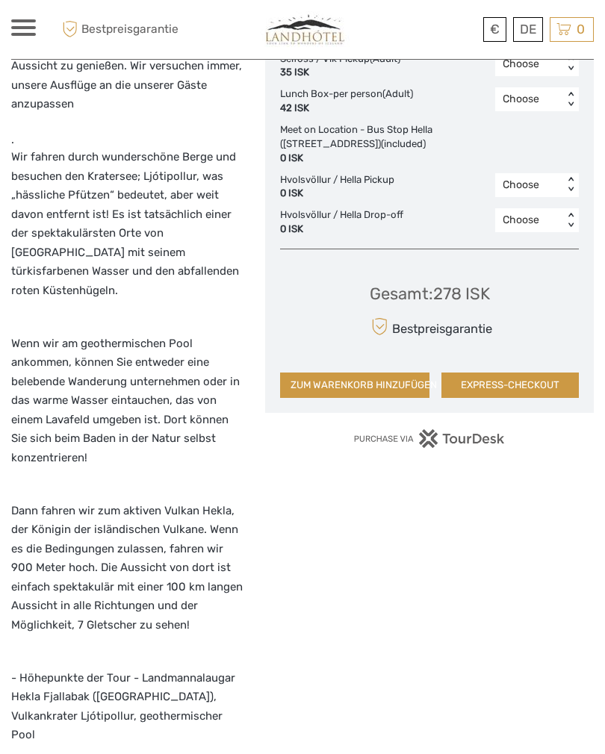
click at [172, 271] on p "Wir fahren durch wunderschöne Berge und besuchen den Kratersee; Ljótipollur, wa…" at bounding box center [126, 224] width 231 height 152
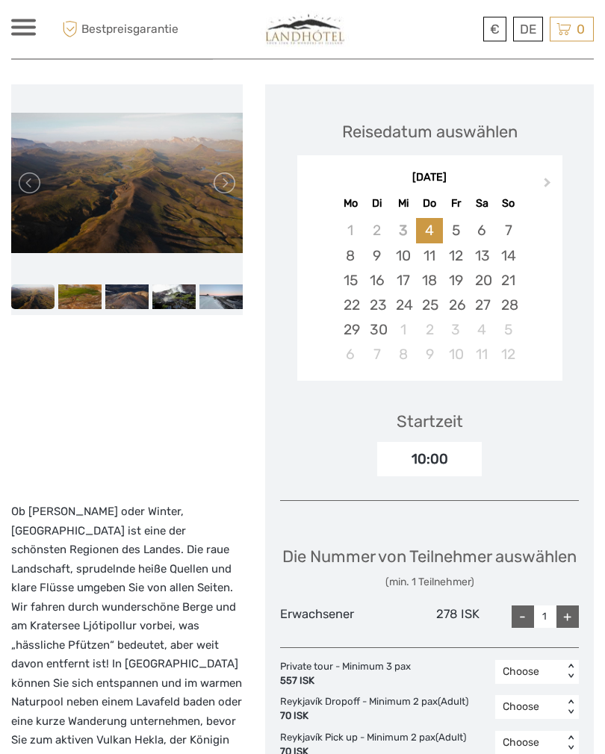
scroll to position [0, 0]
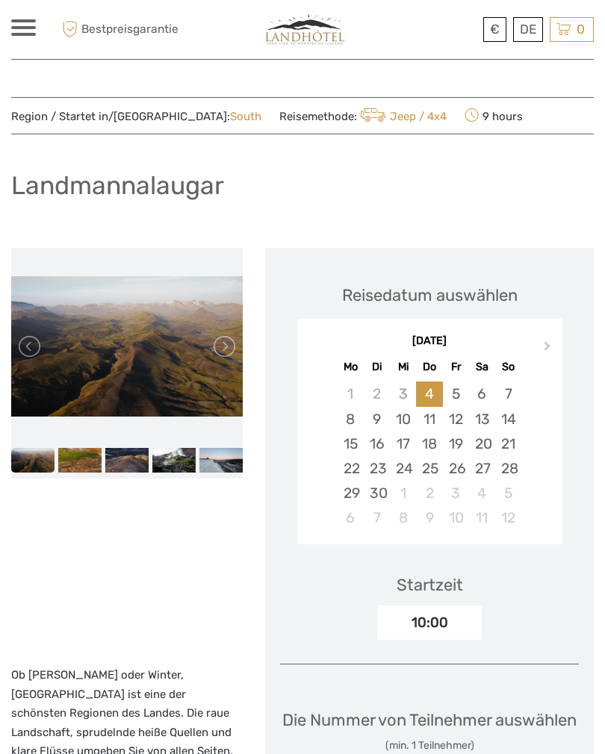
click at [219, 336] on link at bounding box center [223, 346] width 24 height 24
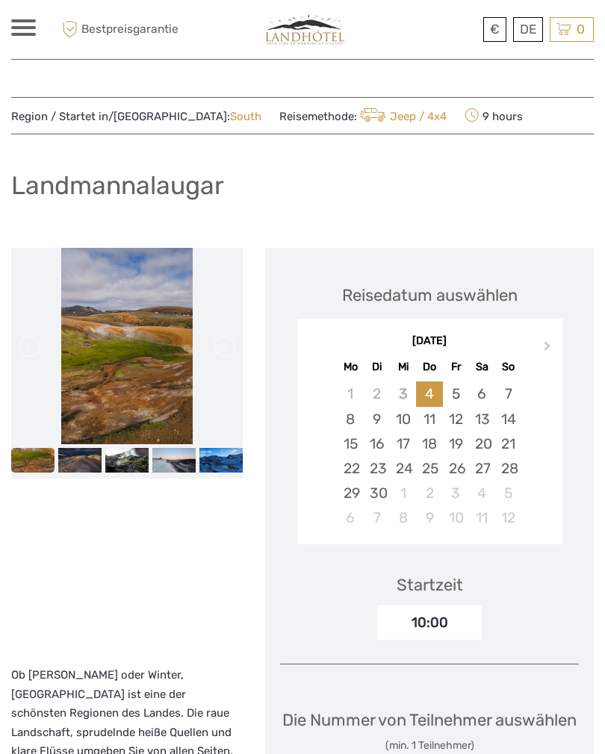
click at [231, 340] on link at bounding box center [223, 346] width 24 height 24
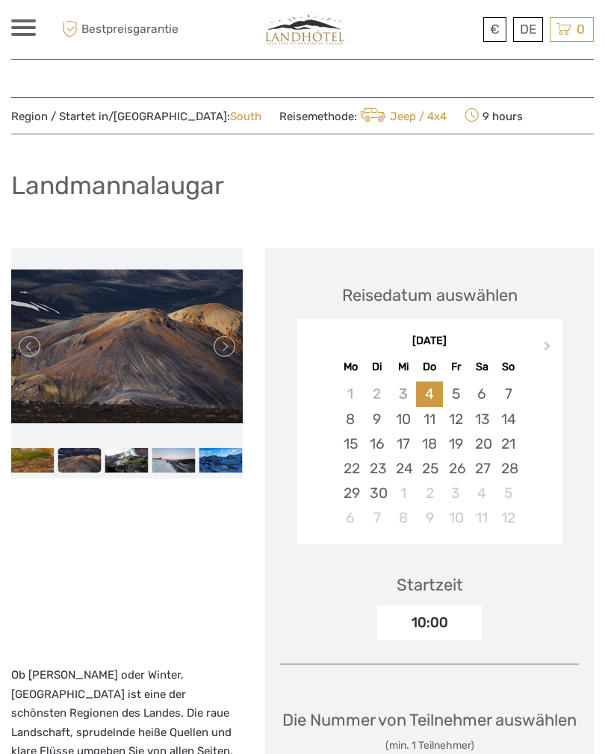
click at [232, 343] on link at bounding box center [223, 346] width 24 height 24
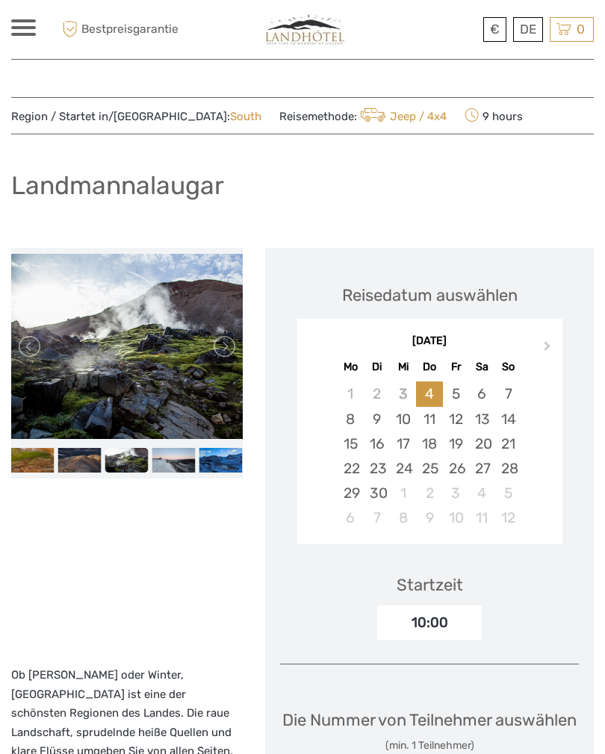
click at [231, 341] on link at bounding box center [223, 346] width 24 height 24
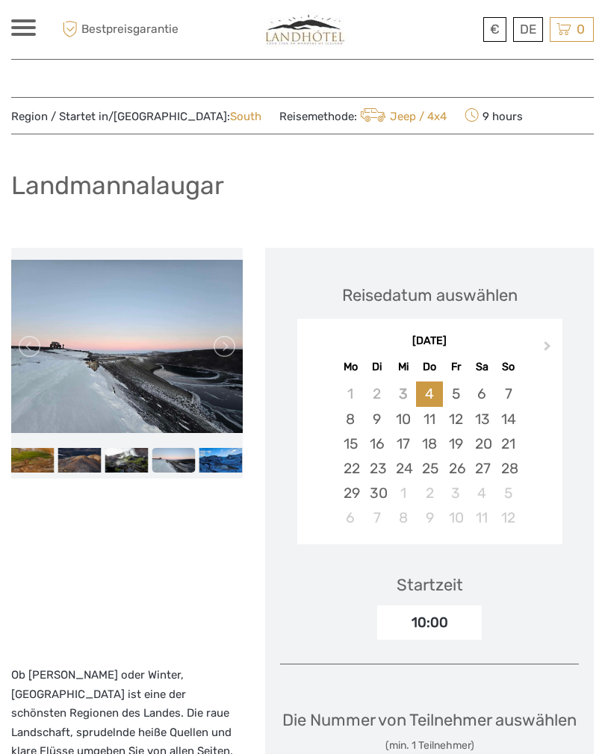
click at [232, 344] on link at bounding box center [223, 346] width 24 height 24
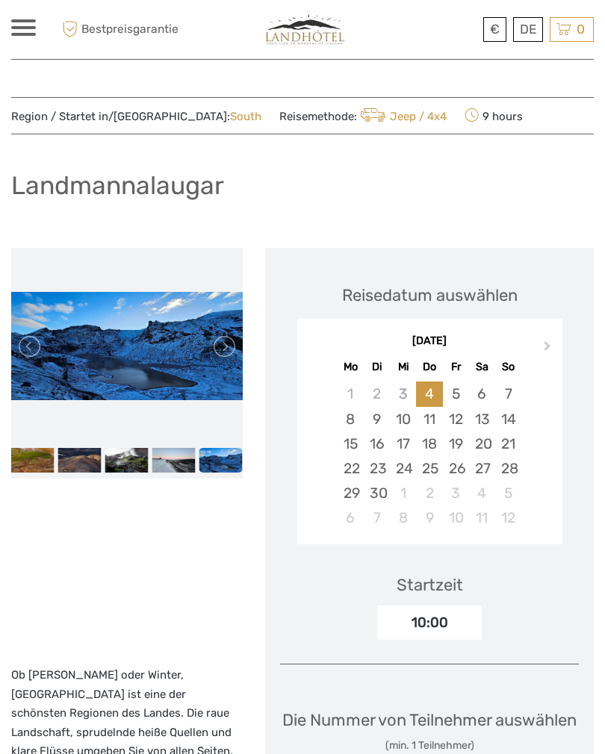
click at [229, 343] on link at bounding box center [223, 346] width 24 height 24
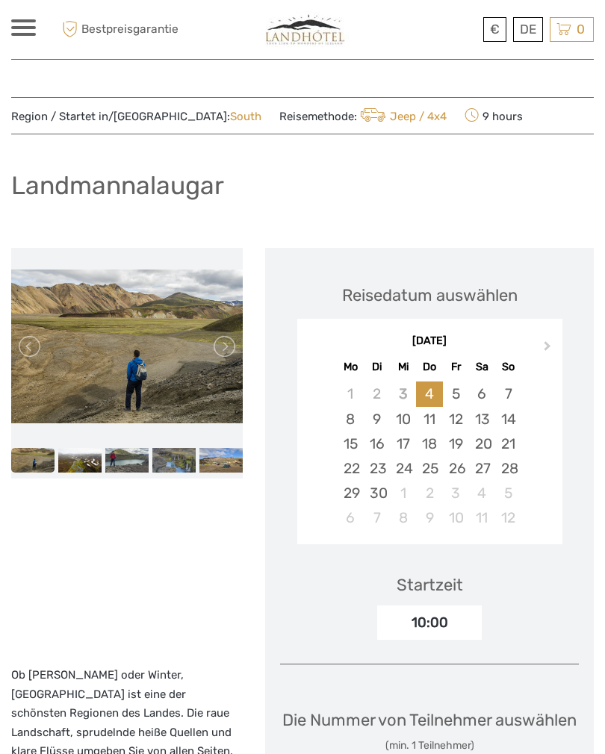
click at [223, 342] on link at bounding box center [223, 346] width 24 height 24
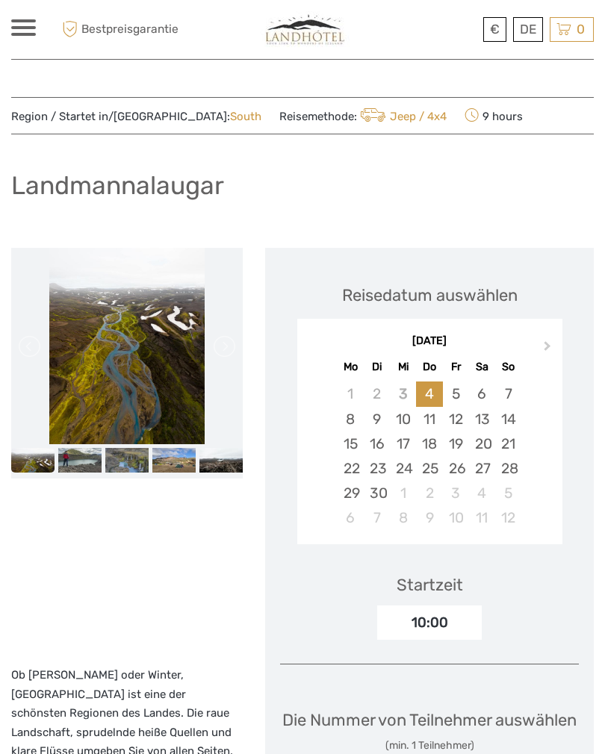
click at [217, 338] on link at bounding box center [223, 346] width 24 height 24
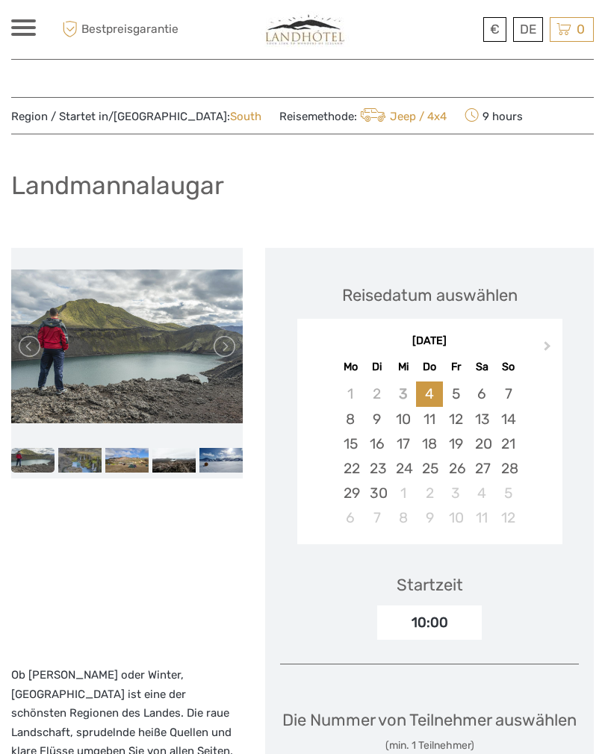
click at [227, 346] on link at bounding box center [223, 346] width 24 height 24
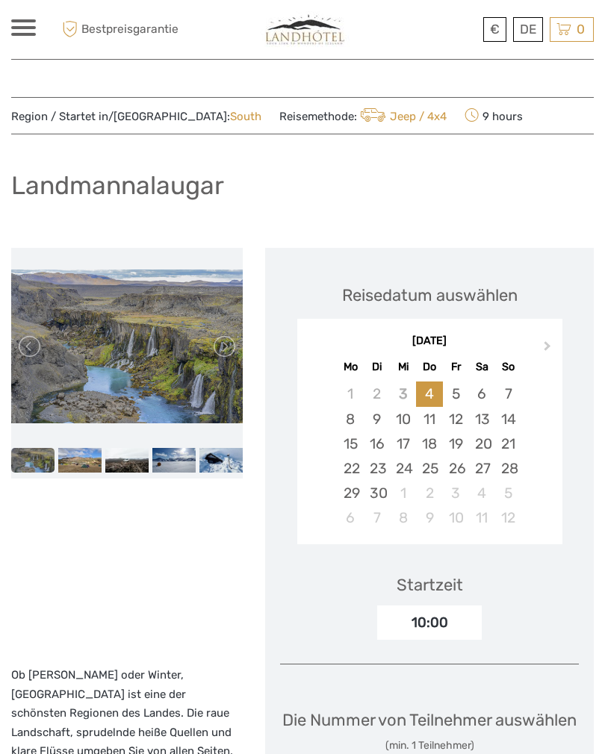
click at [227, 349] on link at bounding box center [223, 346] width 24 height 24
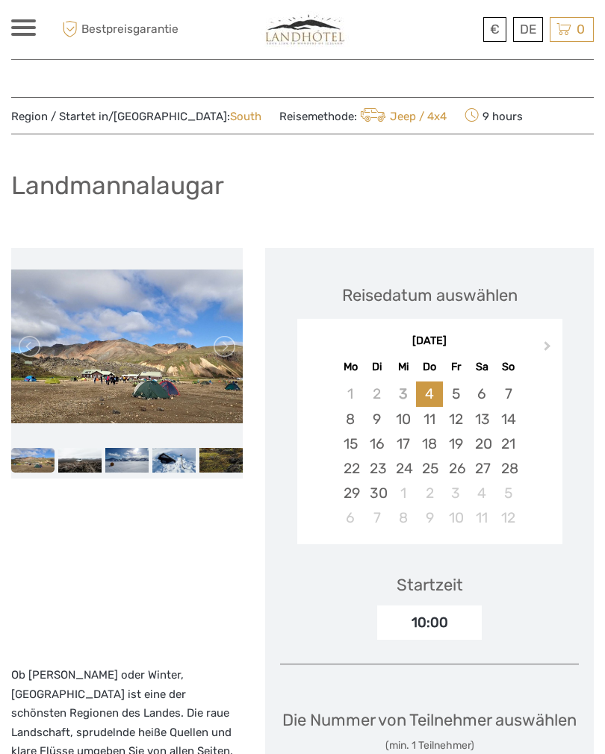
click at [216, 356] on link at bounding box center [223, 346] width 24 height 24
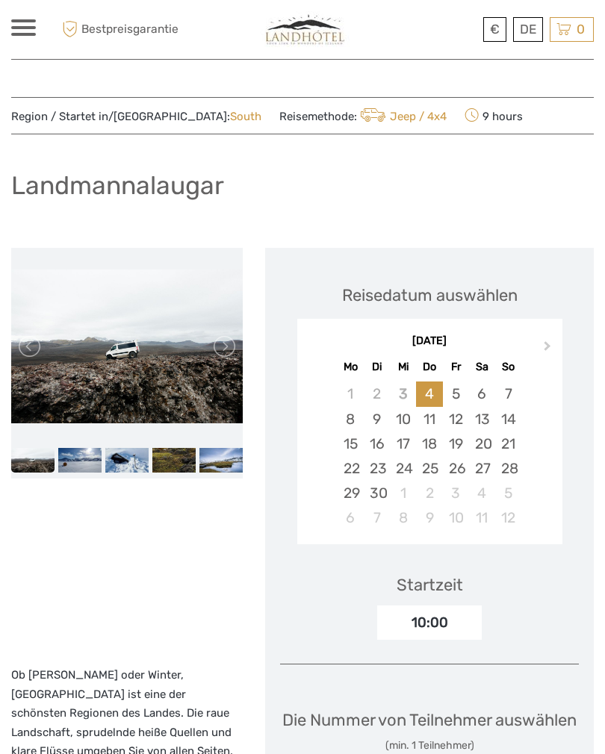
click at [227, 347] on link at bounding box center [223, 346] width 24 height 24
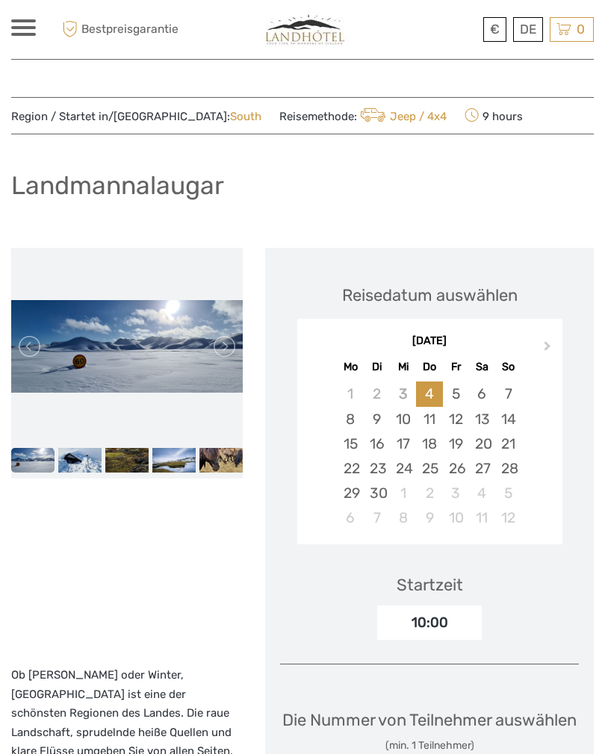
click at [224, 345] on link at bounding box center [223, 346] width 24 height 24
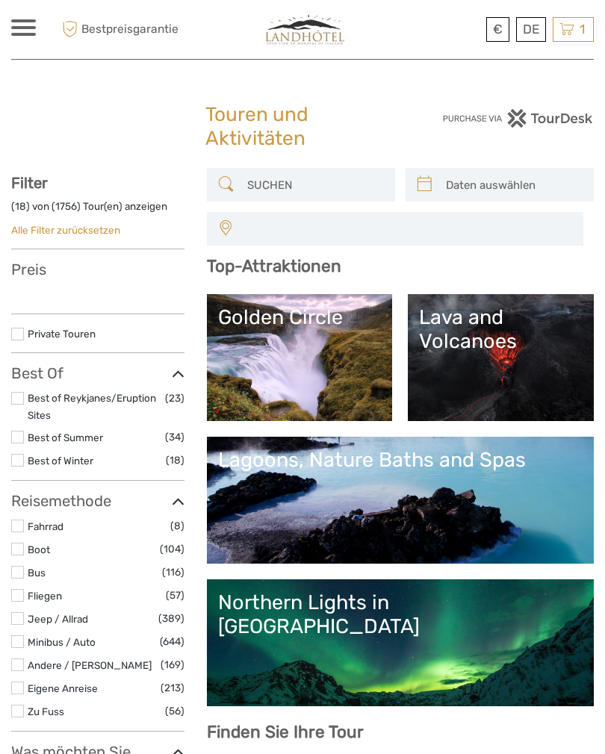
select select
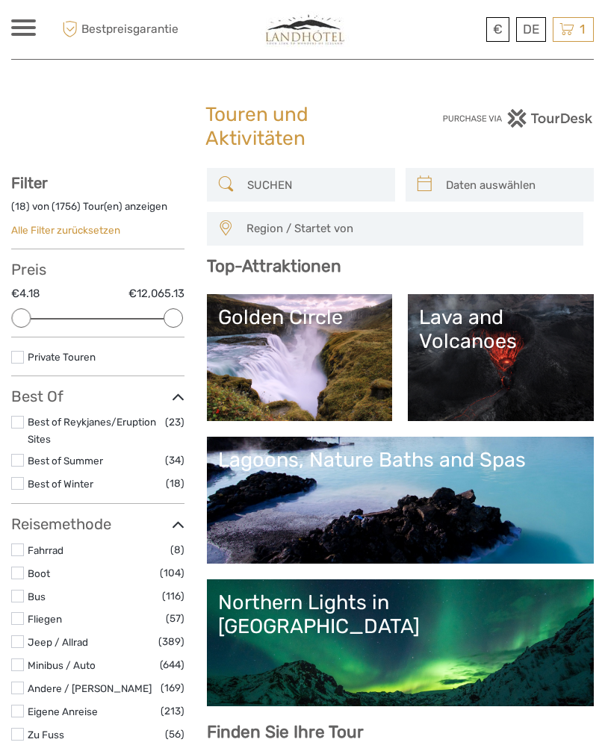
click at [593, 35] on div "1 Items [GEOGRAPHIC_DATA] 1x Adult Donnerstag, [DATE] 10:00 AM €278.49 (39.990 …" at bounding box center [572, 29] width 41 height 25
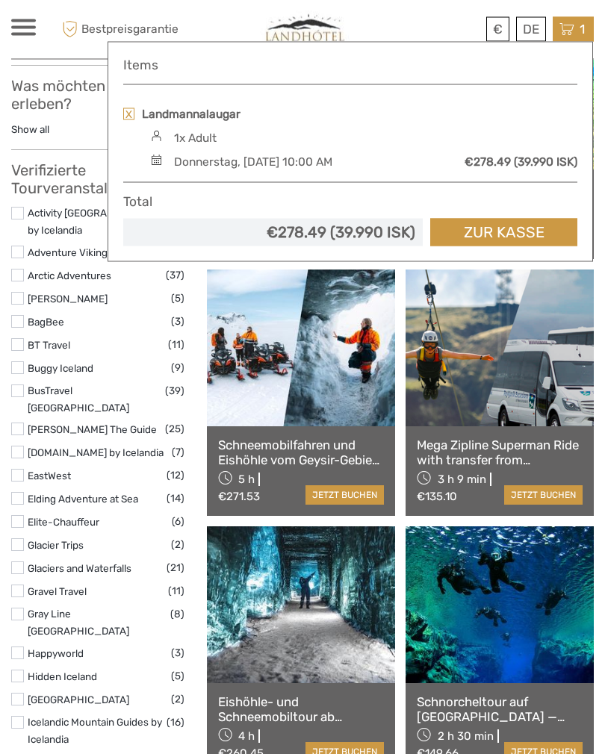
scroll to position [1004, 0]
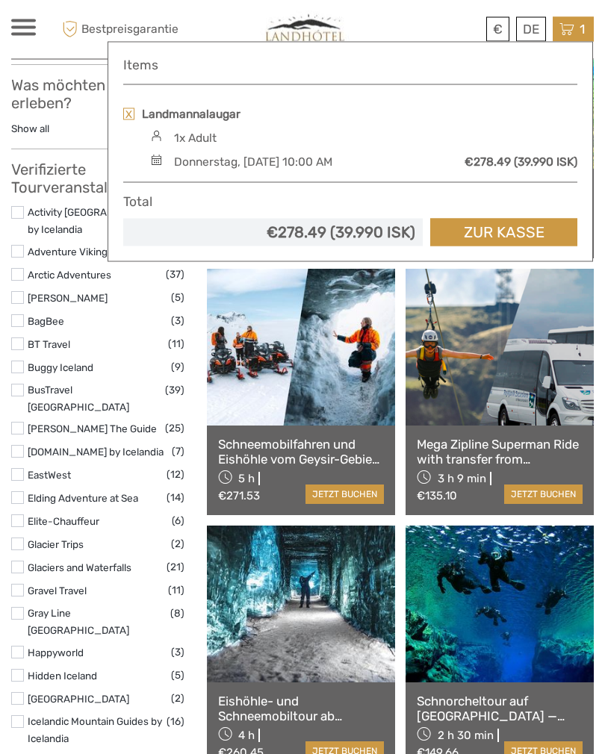
click at [205, 143] on div "1x Adult" at bounding box center [195, 138] width 43 height 16
click at [126, 108] on link at bounding box center [128, 114] width 11 height 12
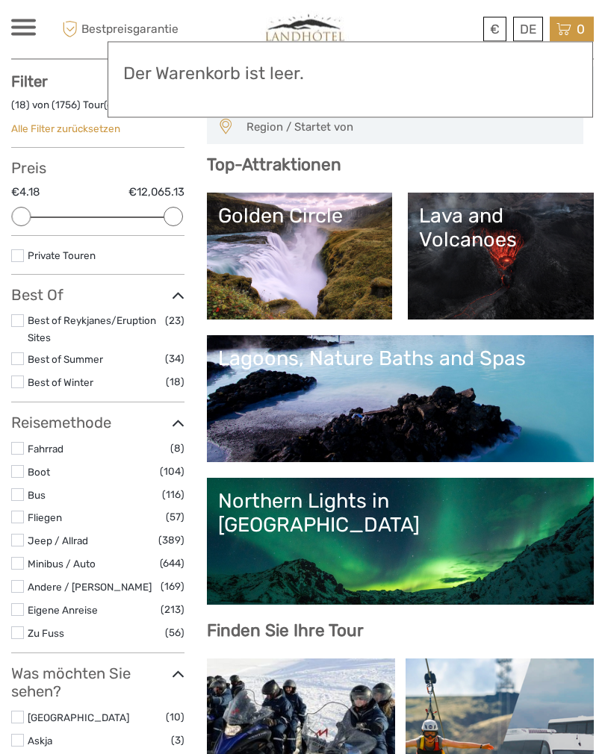
scroll to position [0, 0]
